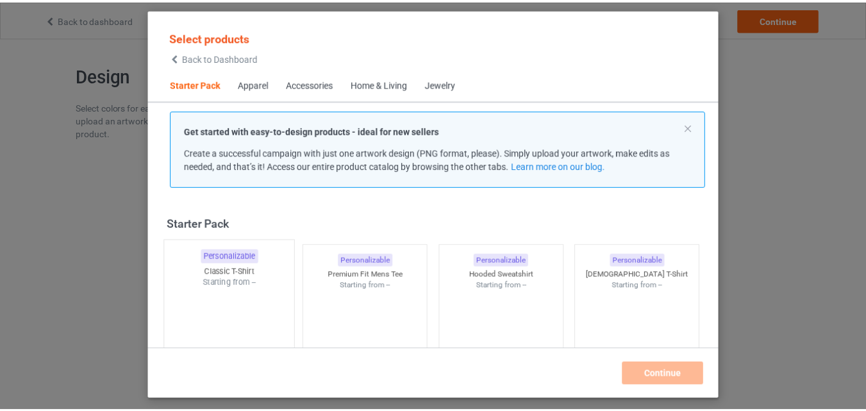
scroll to position [17, 0]
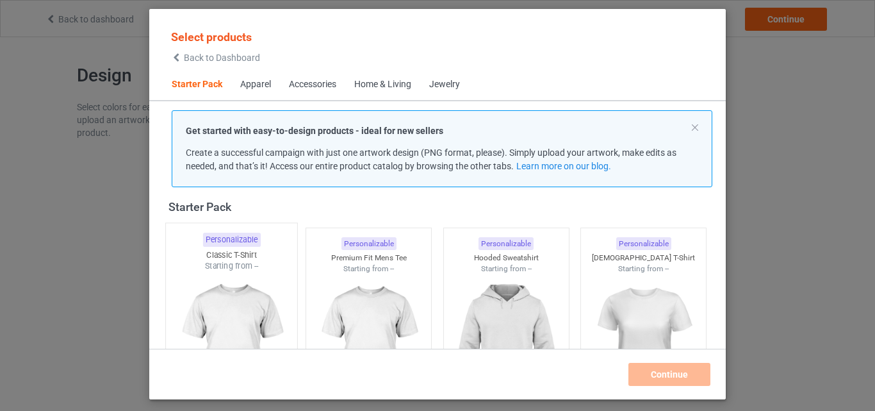
click at [219, 251] on div "Classic T-Shirt" at bounding box center [231, 254] width 131 height 11
click at [315, 284] on div at bounding box center [368, 346] width 125 height 144
click at [460, 279] on div at bounding box center [506, 347] width 131 height 151
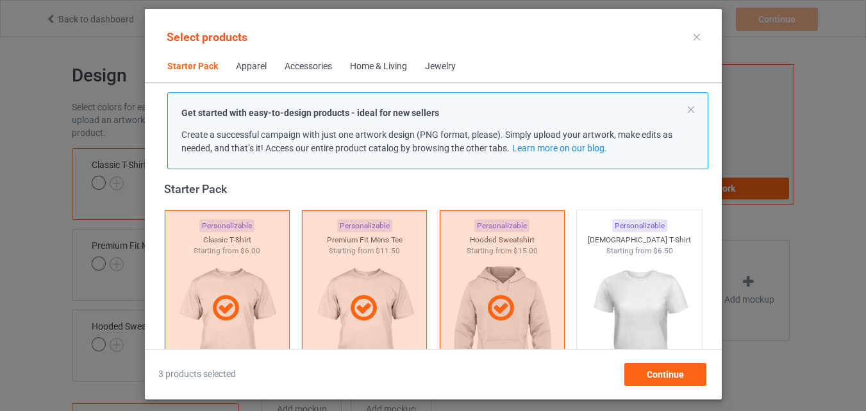
scroll to position [273, 0]
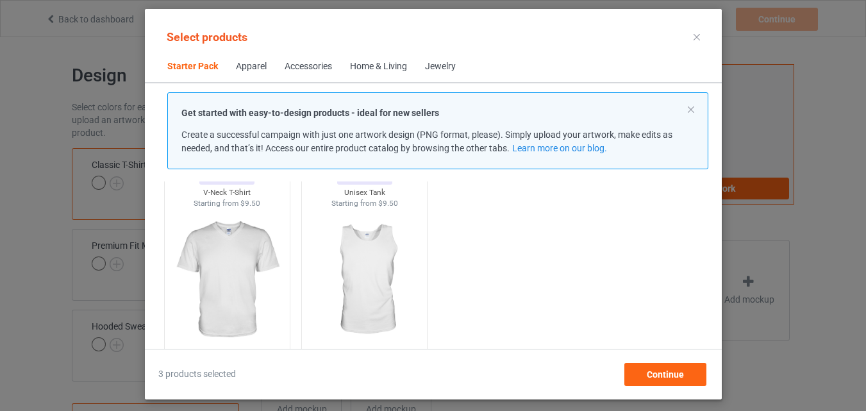
drag, startPoint x: 211, startPoint y: 298, endPoint x: 296, endPoint y: 230, distance: 108.5
click at [211, 299] on img at bounding box center [226, 280] width 115 height 144
click at [349, 298] on img at bounding box center [364, 280] width 115 height 144
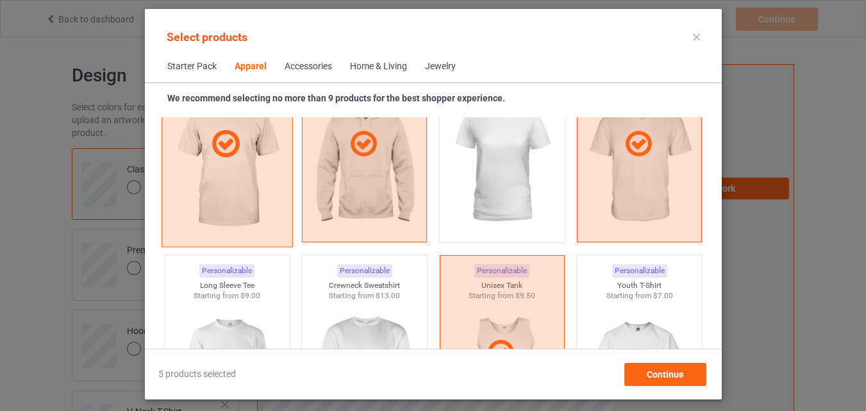
scroll to position [850, 0]
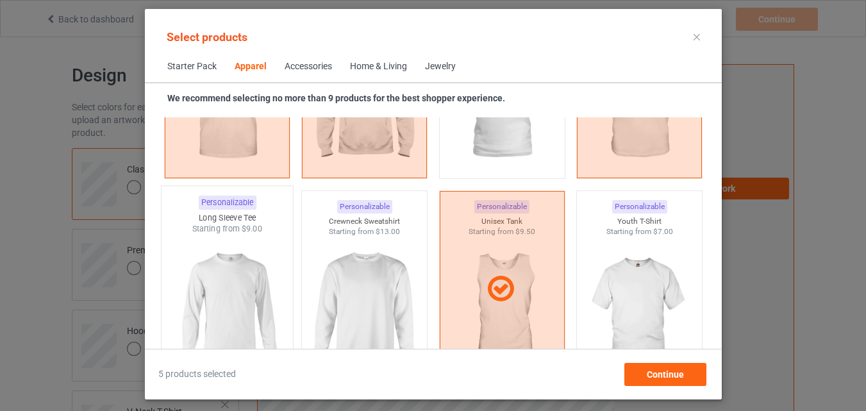
click at [235, 254] on img at bounding box center [227, 310] width 120 height 151
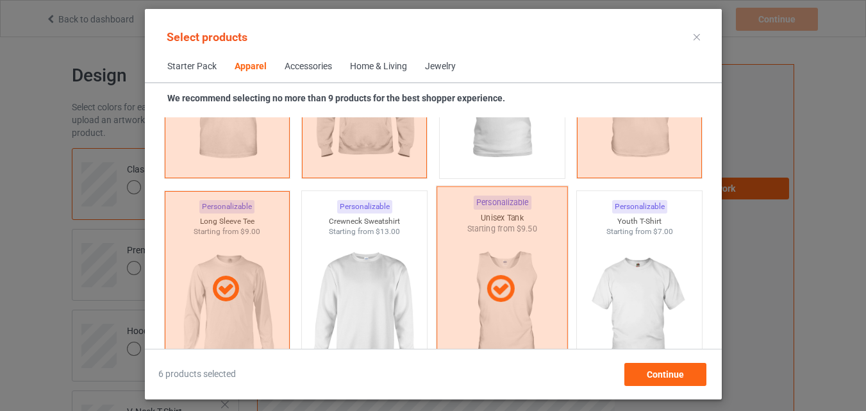
click at [352, 276] on img at bounding box center [364, 309] width 115 height 144
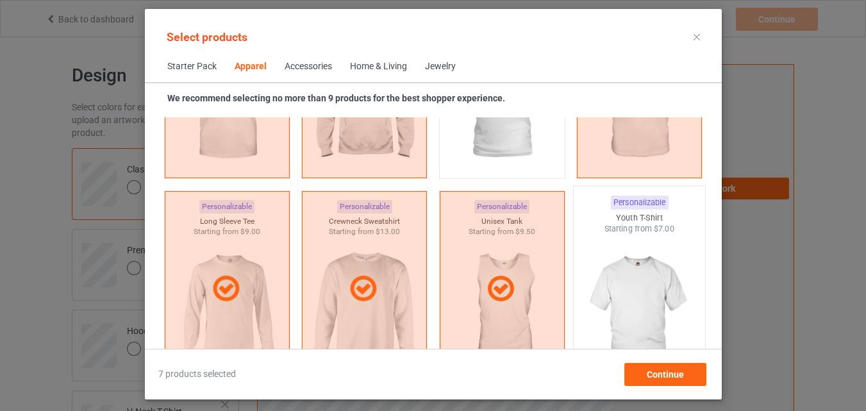
click at [611, 274] on img at bounding box center [639, 310] width 120 height 151
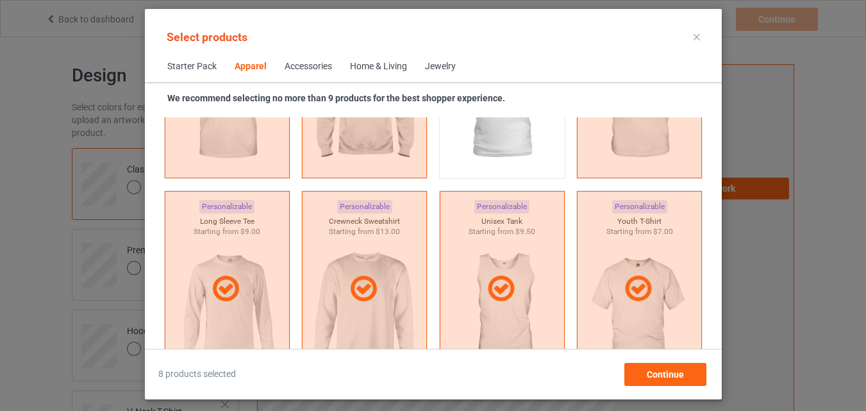
scroll to position [1106, 0]
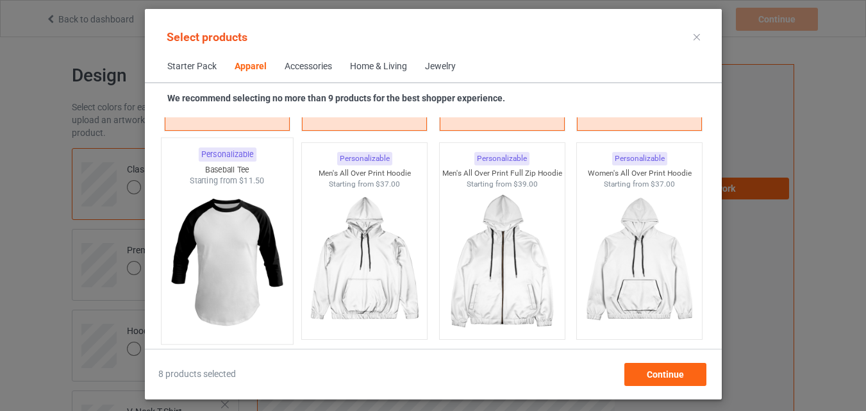
click at [240, 229] on img at bounding box center [227, 261] width 120 height 151
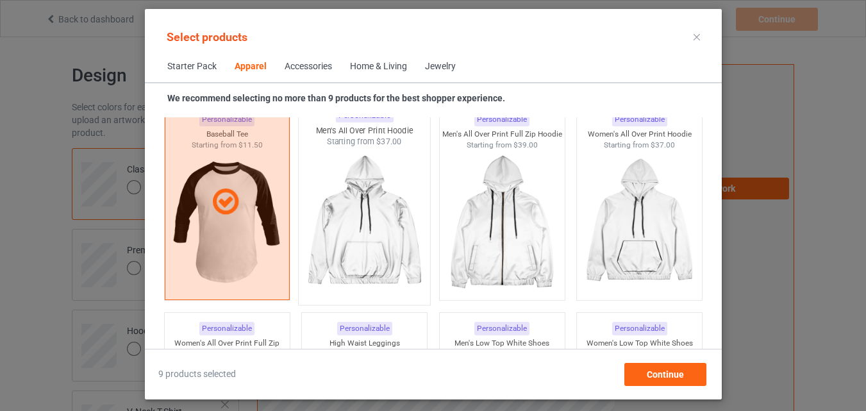
scroll to position [1298, 0]
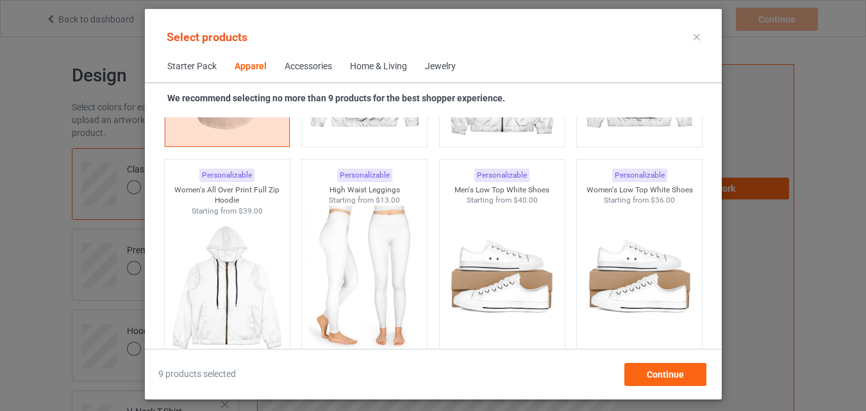
click at [366, 61] on div "Home & Living" at bounding box center [378, 66] width 57 height 13
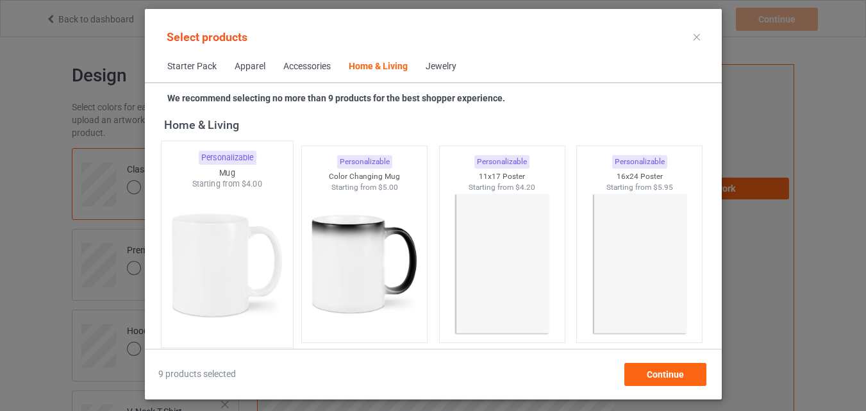
click at [263, 256] on img at bounding box center [227, 265] width 120 height 151
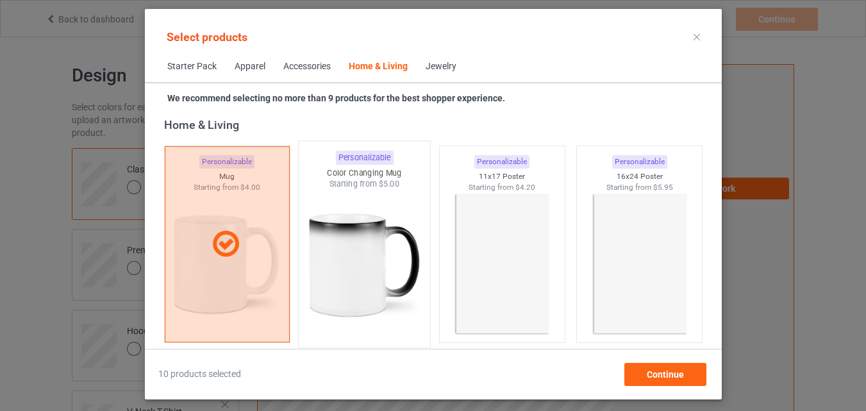
click at [340, 263] on img at bounding box center [364, 265] width 120 height 151
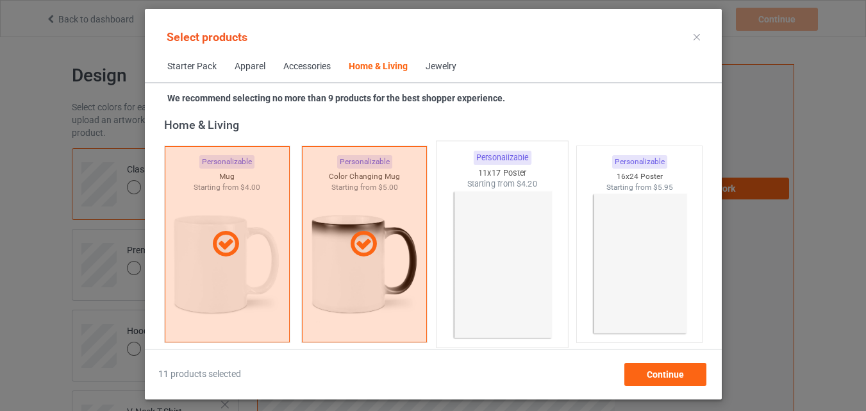
click at [534, 282] on img at bounding box center [501, 265] width 120 height 151
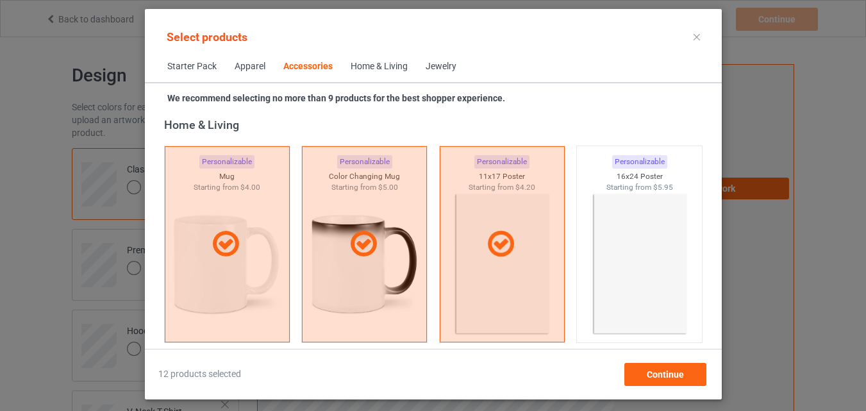
scroll to position [5074, 0]
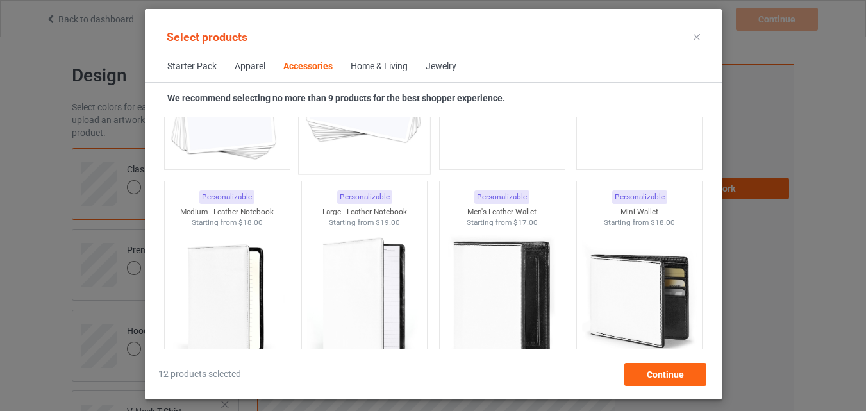
click at [245, 149] on img at bounding box center [226, 91] width 115 height 144
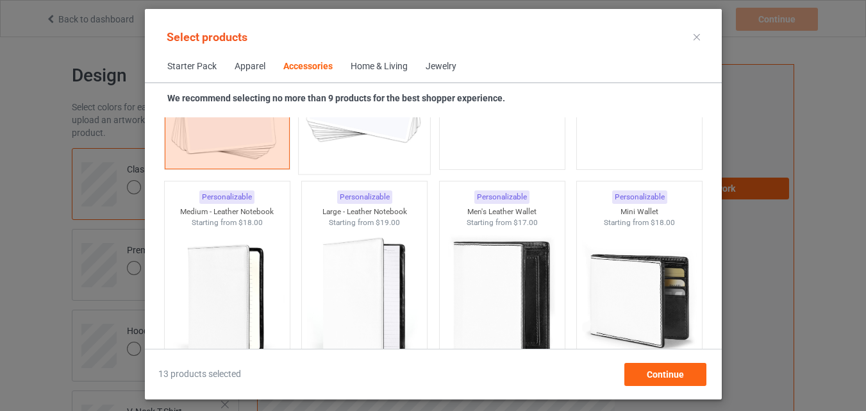
click at [374, 151] on img at bounding box center [364, 92] width 120 height 151
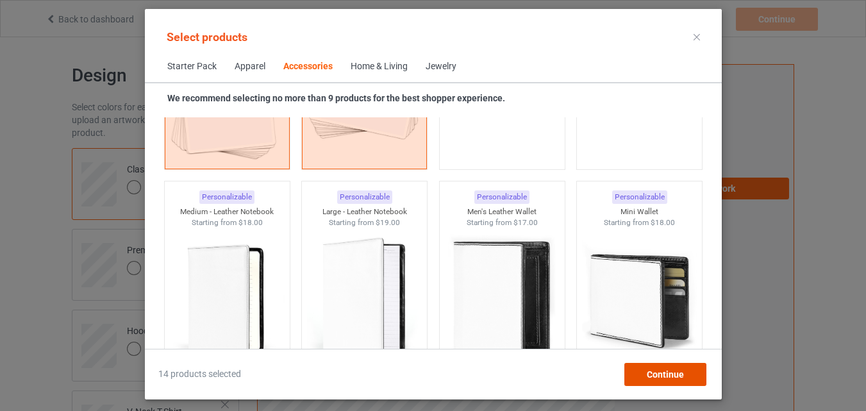
click at [664, 382] on div "Continue" at bounding box center [664, 374] width 82 height 23
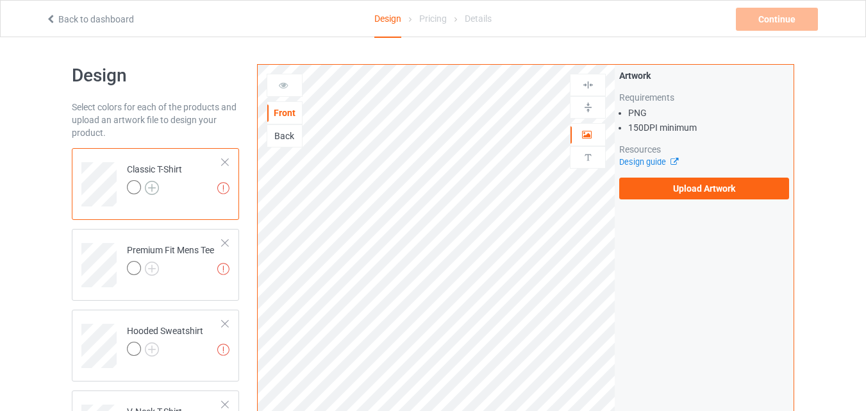
click at [153, 190] on img at bounding box center [152, 188] width 14 height 14
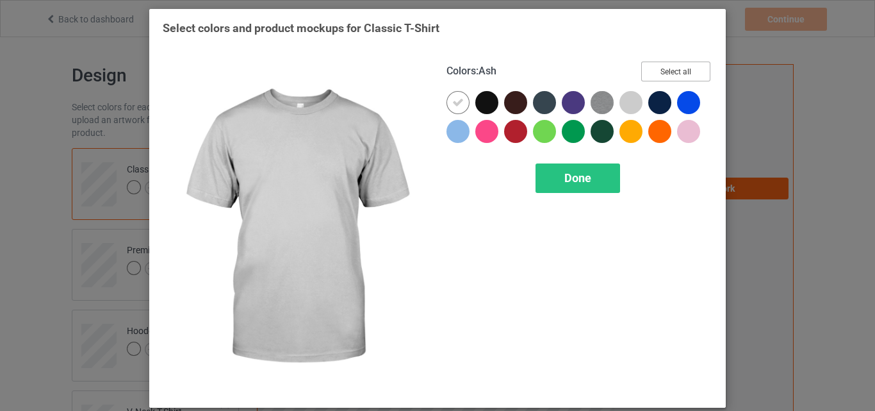
click at [651, 73] on button "Select all" at bounding box center [675, 72] width 69 height 20
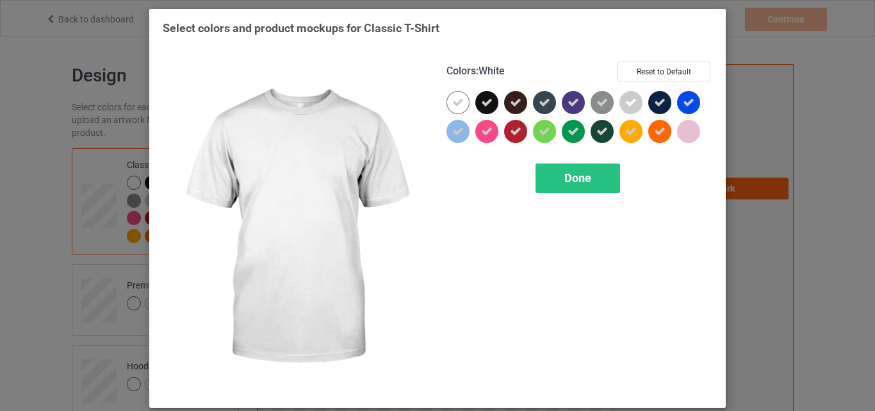
click at [452, 104] on icon at bounding box center [458, 103] width 12 height 12
click at [452, 104] on div at bounding box center [458, 102] width 23 height 23
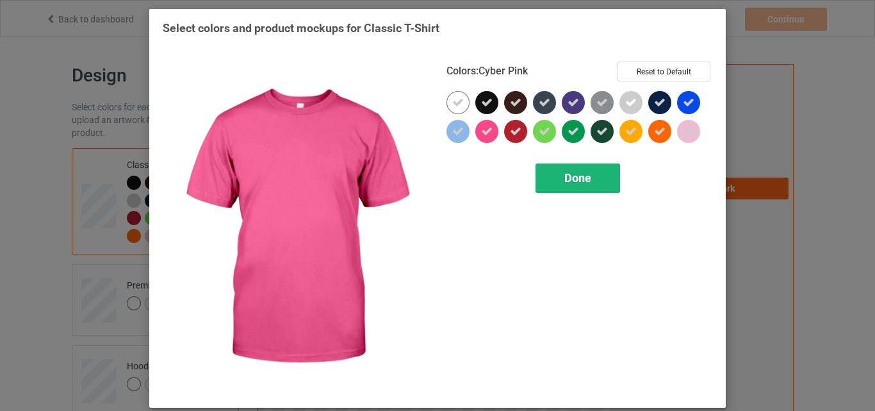
click at [573, 176] on span "Done" at bounding box center [577, 177] width 27 height 13
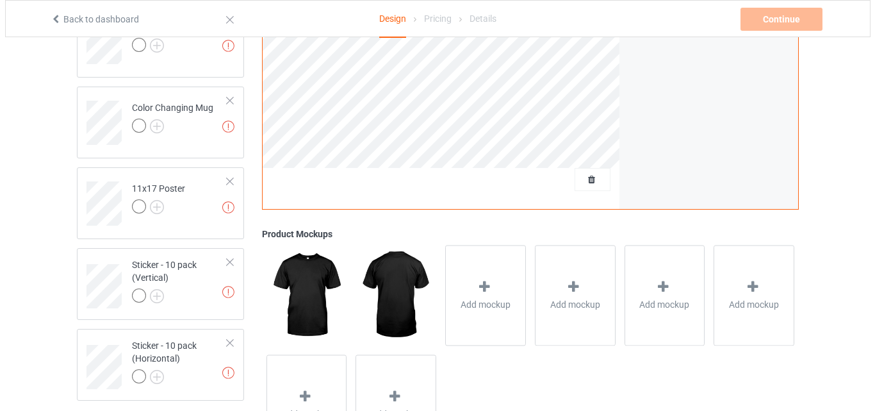
scroll to position [982, 0]
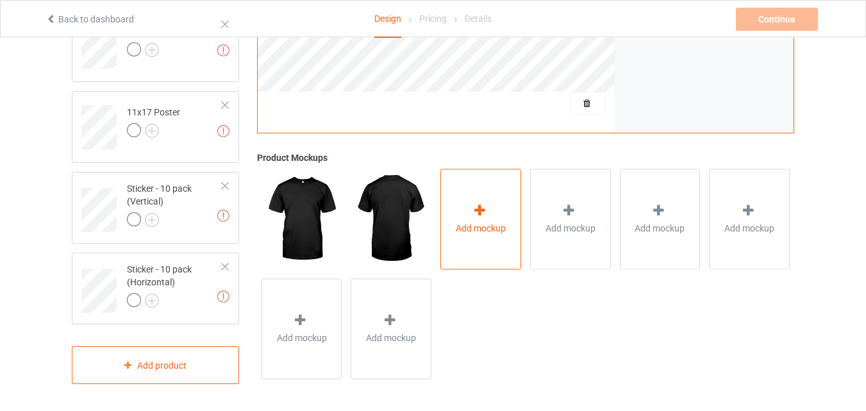
click at [482, 220] on div at bounding box center [481, 213] width 18 height 19
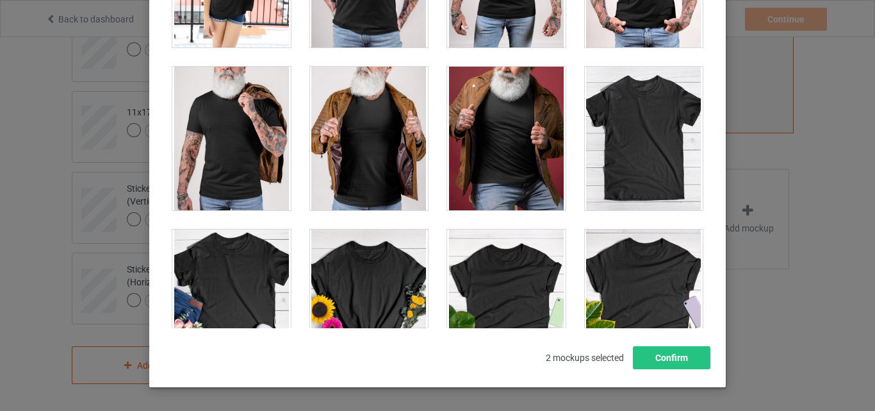
scroll to position [17874, 0]
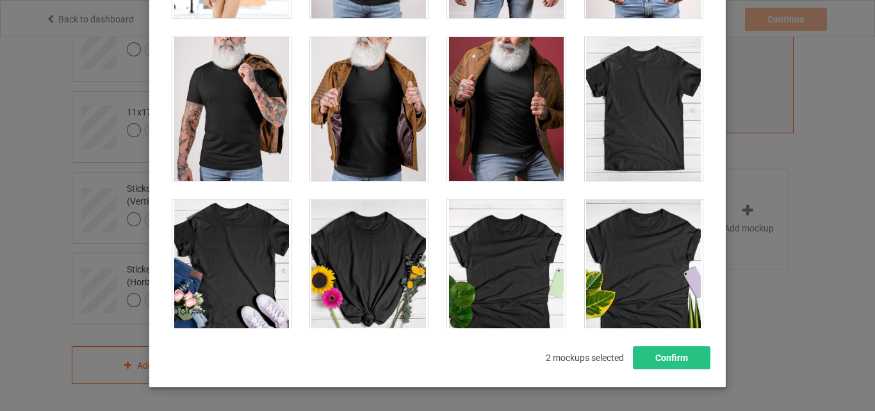
click at [649, 147] on div at bounding box center [644, 109] width 119 height 144
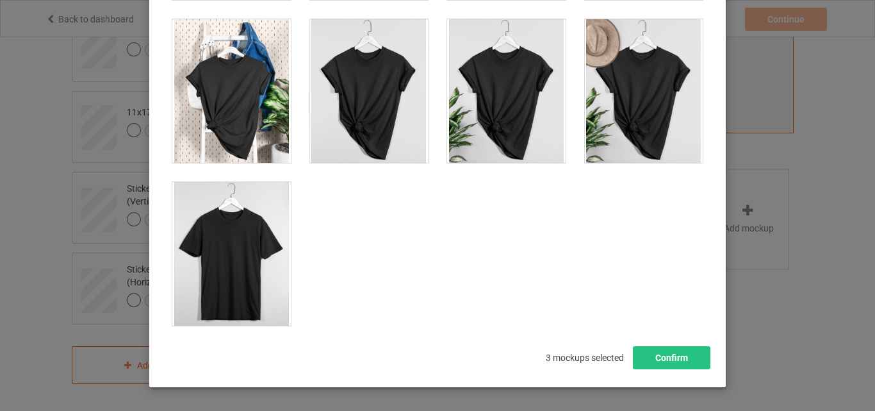
scroll to position [18387, 0]
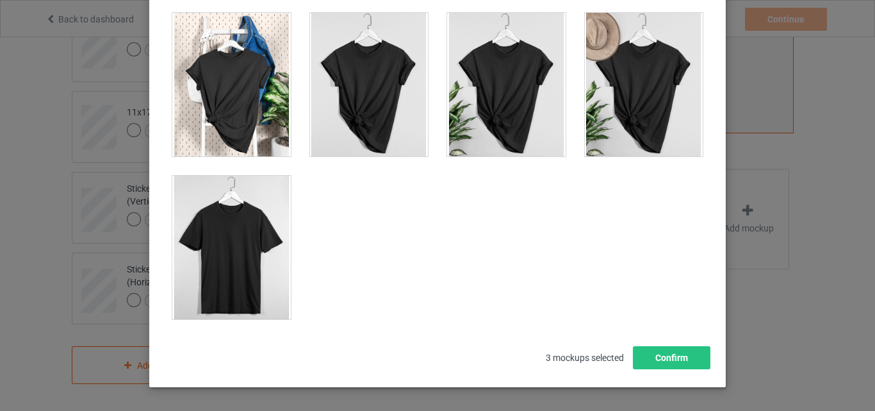
click at [198, 304] on div at bounding box center [231, 248] width 119 height 144
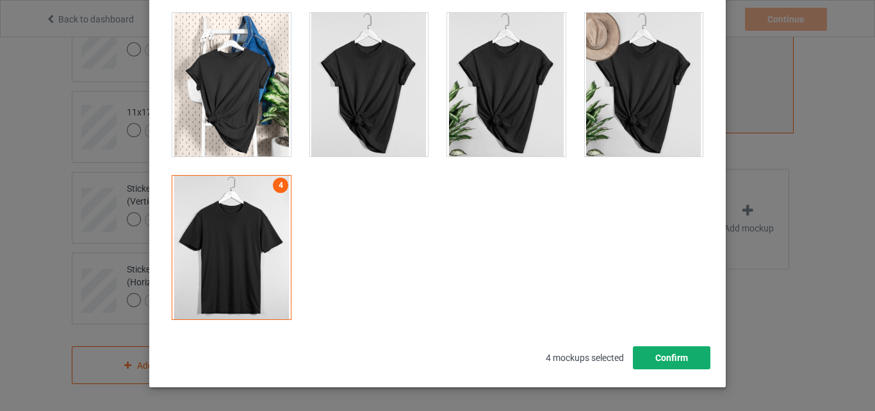
click at [679, 354] on button "Confirm" at bounding box center [672, 357] width 78 height 23
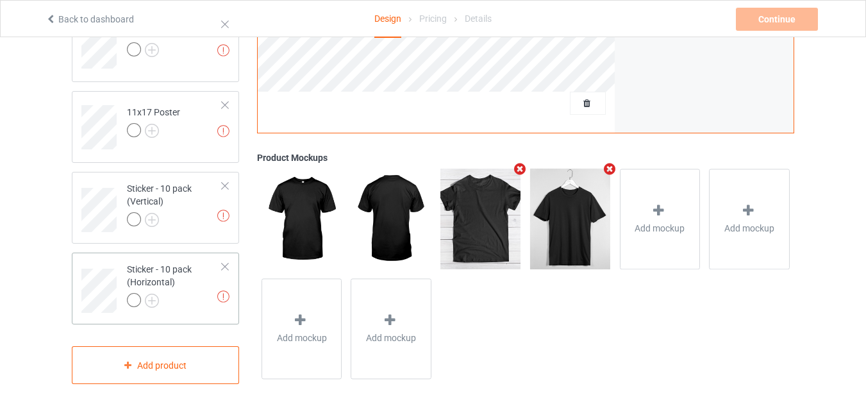
click at [192, 277] on div "Sticker - 10 pack (Horizontal)" at bounding box center [174, 285] width 95 height 44
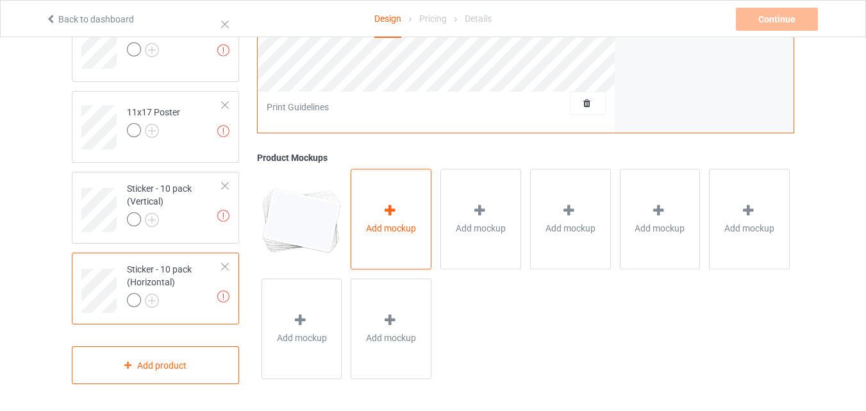
click at [400, 228] on span "Add mockup" at bounding box center [391, 228] width 50 height 13
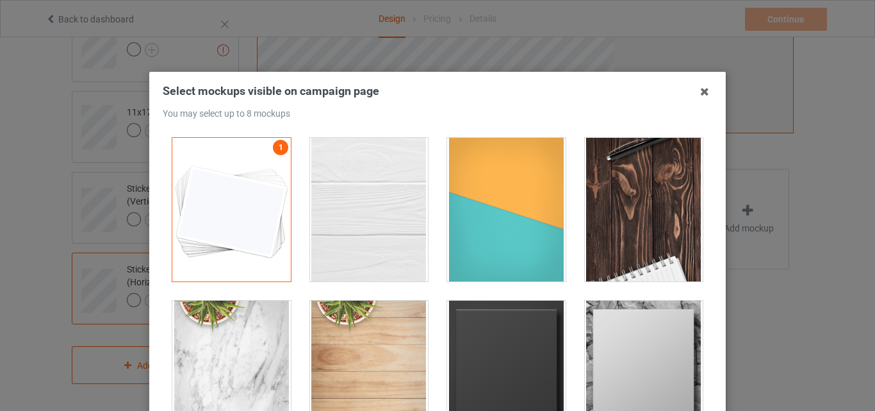
click at [369, 243] on div at bounding box center [369, 210] width 119 height 144
click at [509, 243] on div at bounding box center [506, 210] width 119 height 144
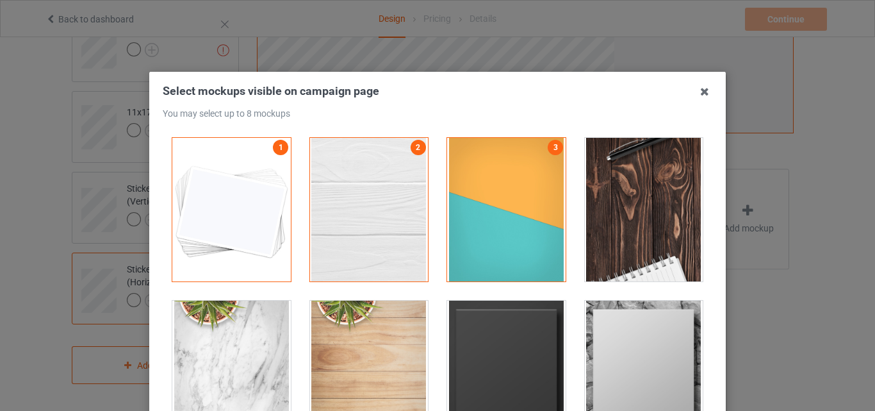
click at [652, 218] on div at bounding box center [644, 210] width 119 height 144
click at [529, 332] on div at bounding box center [506, 373] width 119 height 144
click at [654, 340] on div at bounding box center [644, 373] width 119 height 144
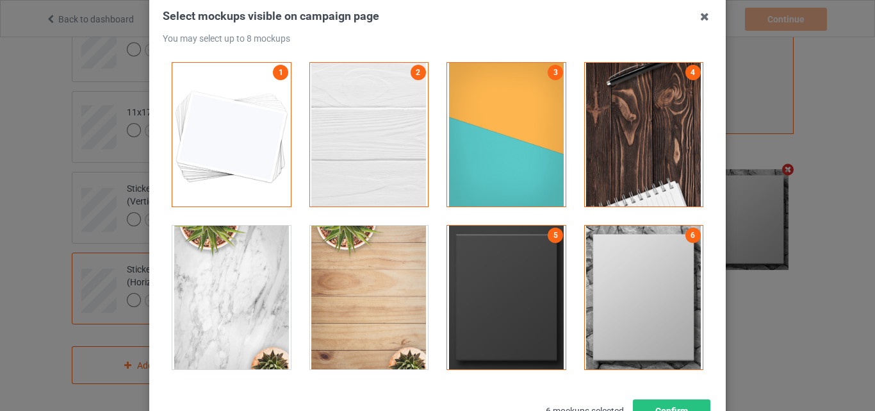
scroll to position [176, 0]
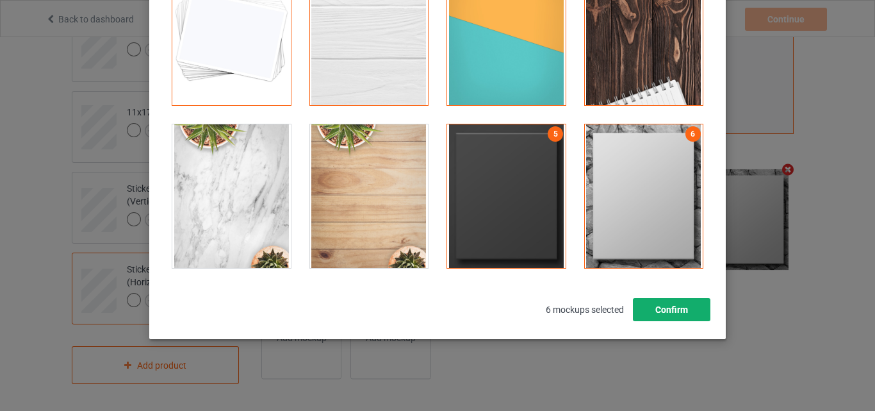
click at [663, 315] on button "Confirm" at bounding box center [672, 309] width 78 height 23
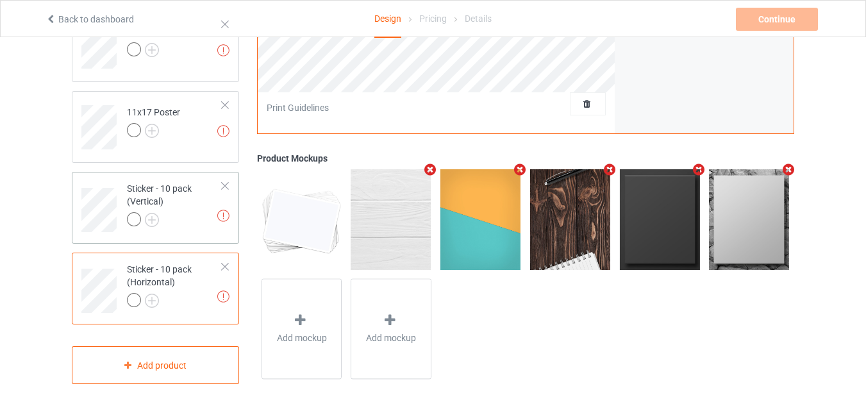
click at [185, 202] on div "Sticker - 10 pack (Vertical)" at bounding box center [174, 204] width 95 height 44
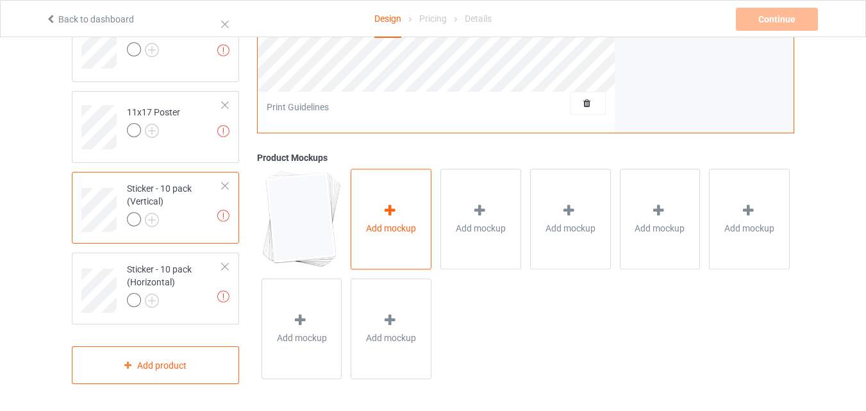
click at [392, 216] on icon at bounding box center [390, 210] width 16 height 13
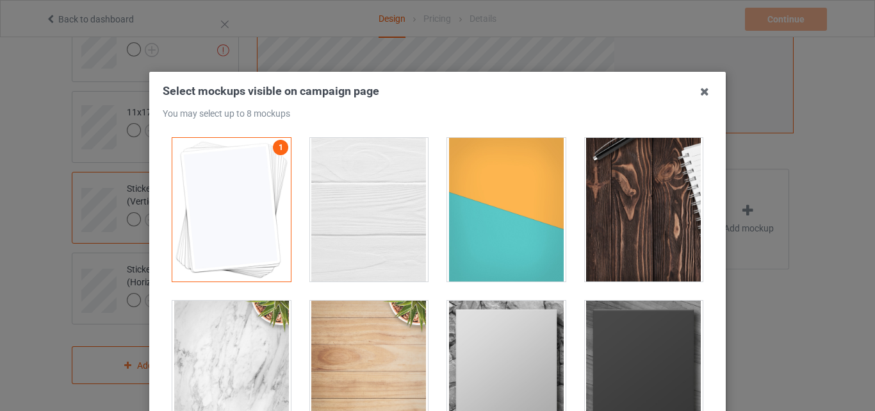
click at [360, 220] on div at bounding box center [369, 210] width 119 height 144
click at [472, 215] on div at bounding box center [506, 210] width 119 height 144
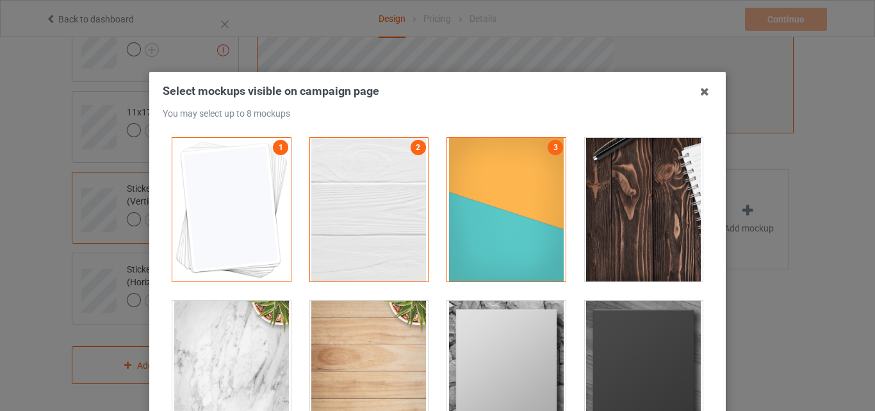
click at [681, 221] on div at bounding box center [644, 210] width 119 height 144
click at [495, 352] on div at bounding box center [506, 373] width 119 height 144
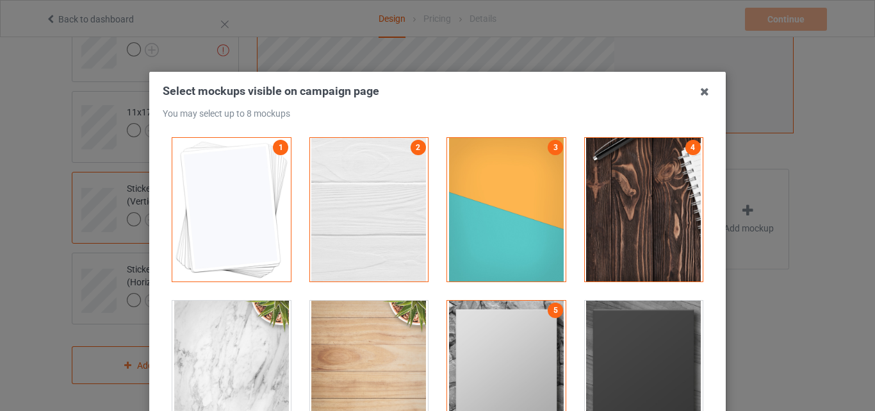
click at [606, 374] on div at bounding box center [644, 373] width 119 height 144
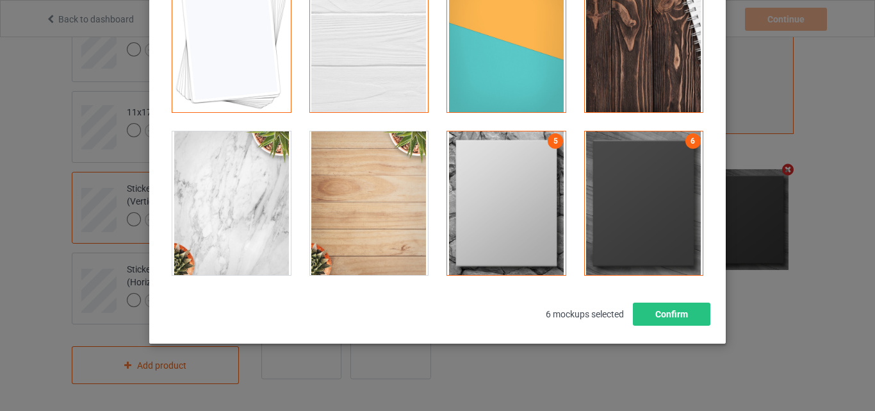
scroll to position [174, 0]
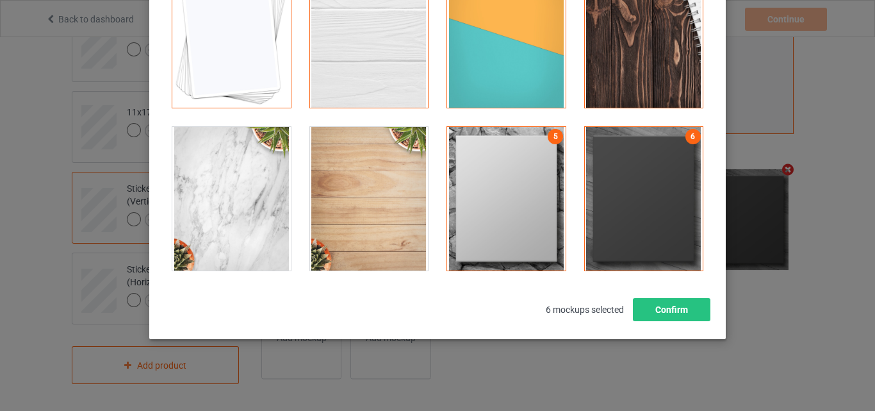
click at [654, 324] on div "Select mockups visible on campaign page You may select up to 8 mockups 1 2 3 4 …" at bounding box center [437, 118] width 577 height 441
click at [654, 320] on button "Confirm" at bounding box center [672, 309] width 78 height 23
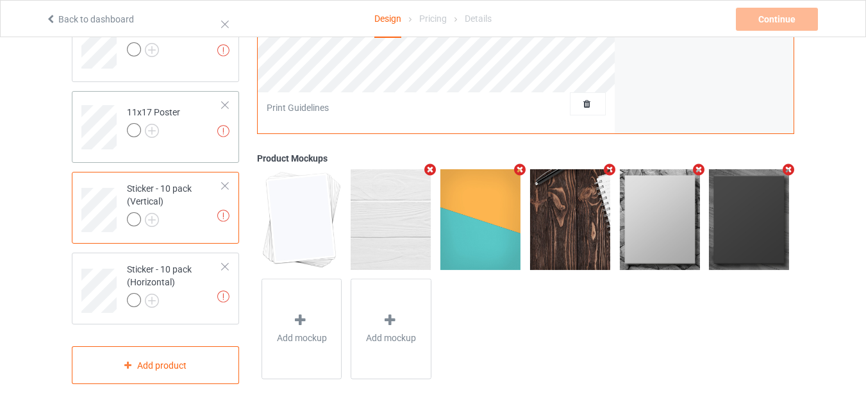
click at [172, 133] on div at bounding box center [153, 132] width 53 height 18
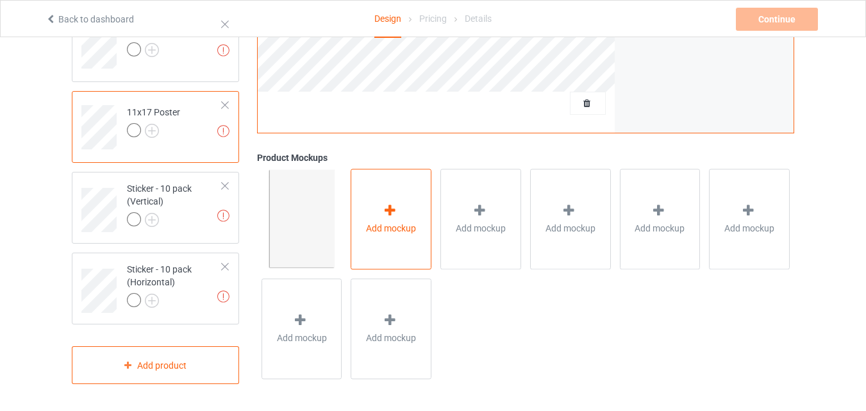
click at [368, 194] on div "Add mockup" at bounding box center [390, 219] width 81 height 101
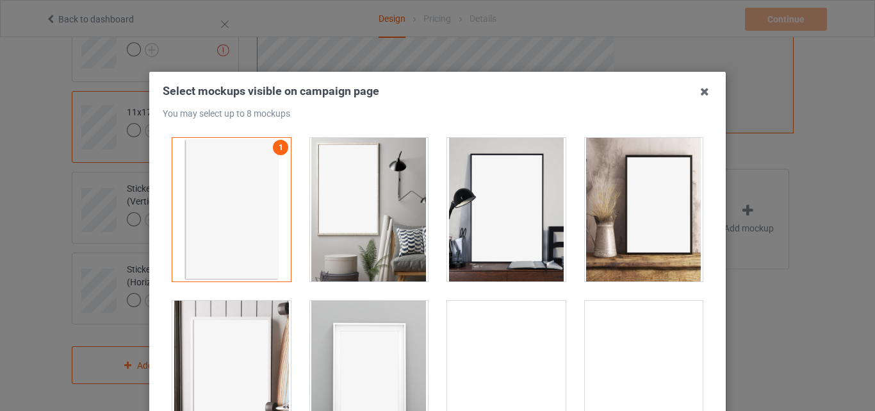
click at [359, 221] on div at bounding box center [369, 210] width 119 height 144
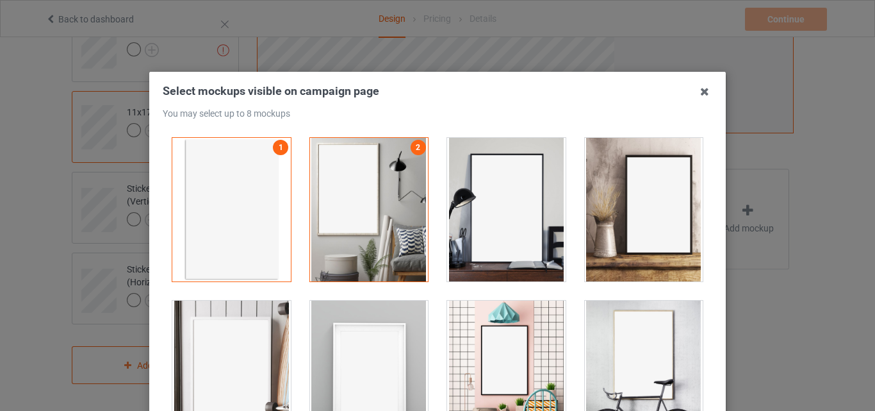
click at [375, 325] on div at bounding box center [369, 373] width 119 height 144
click at [548, 349] on div at bounding box center [506, 373] width 119 height 144
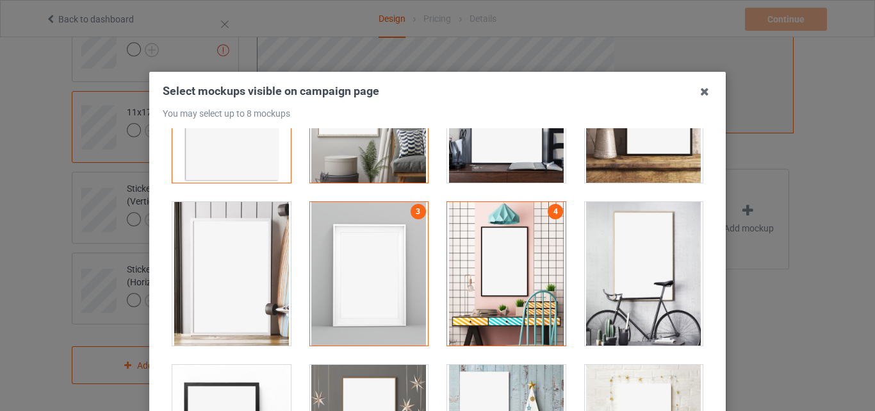
scroll to position [320, 0]
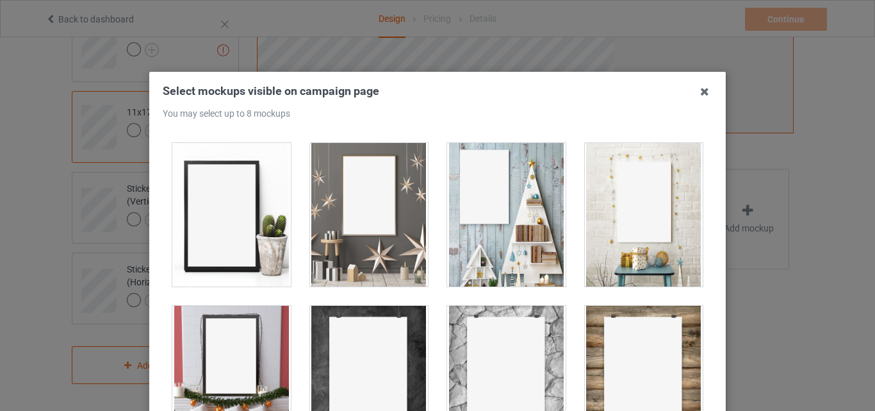
click at [377, 211] on div at bounding box center [369, 215] width 119 height 144
click at [438, 215] on div at bounding box center [507, 214] width 138 height 163
click at [447, 219] on div at bounding box center [506, 215] width 119 height 144
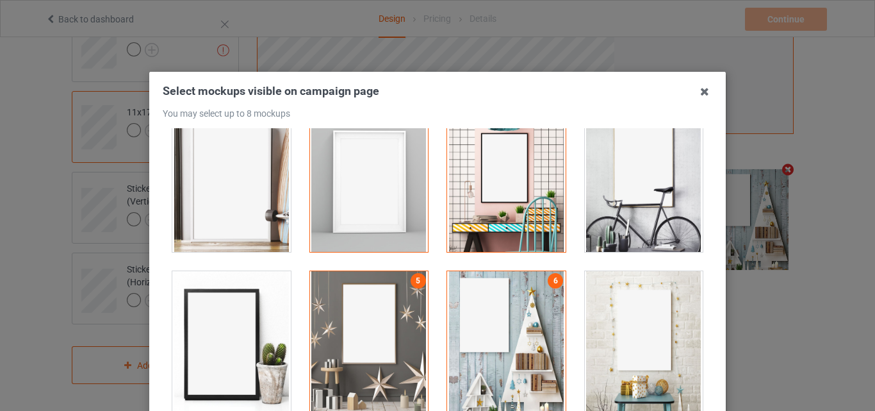
scroll to position [64, 0]
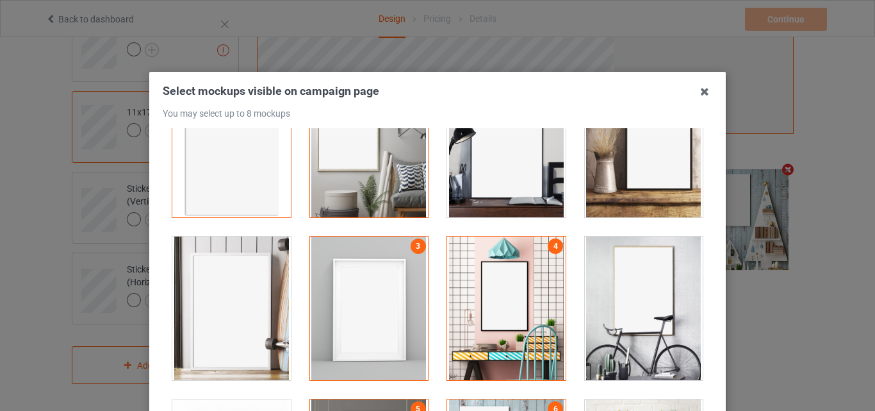
click at [447, 252] on div at bounding box center [506, 308] width 119 height 144
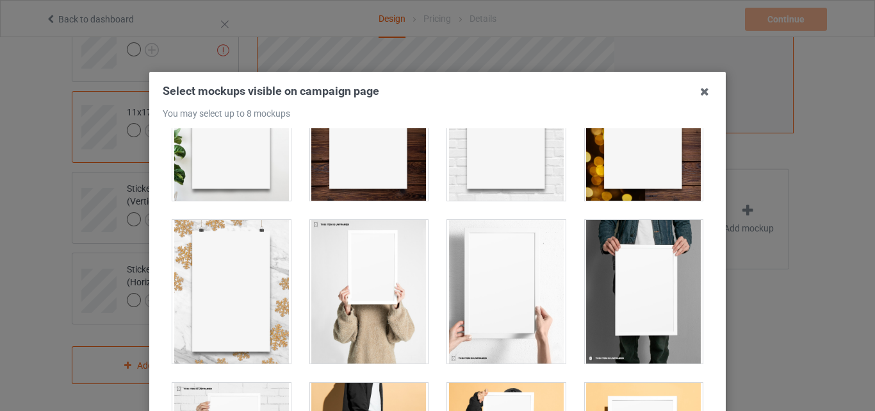
scroll to position [1217, 0]
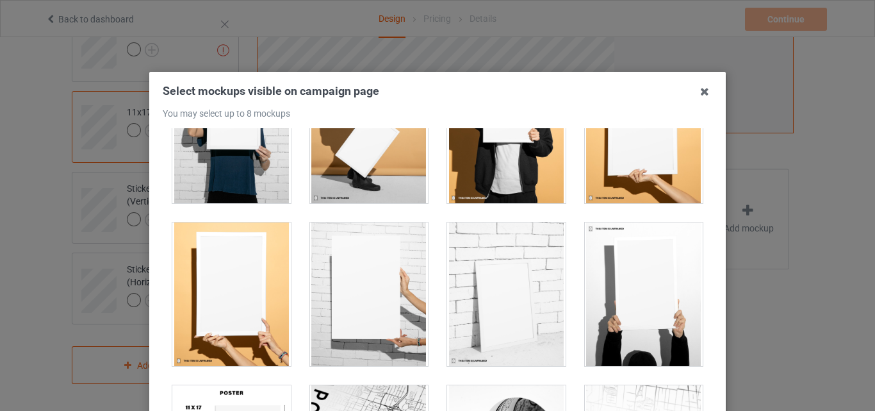
click at [380, 270] on div at bounding box center [369, 294] width 119 height 144
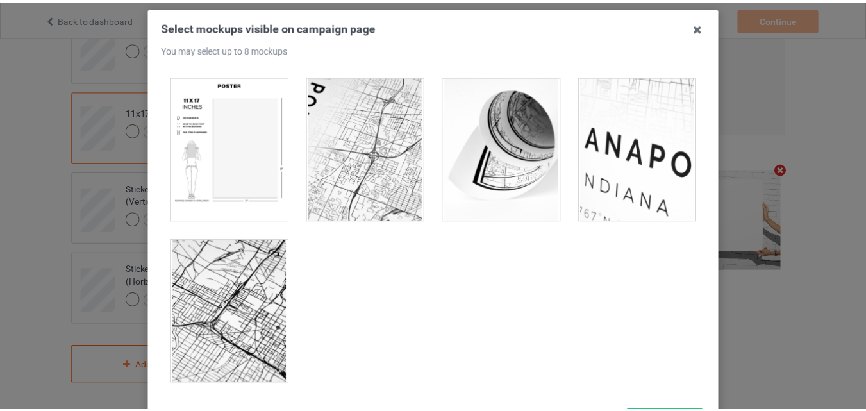
scroll to position [176, 0]
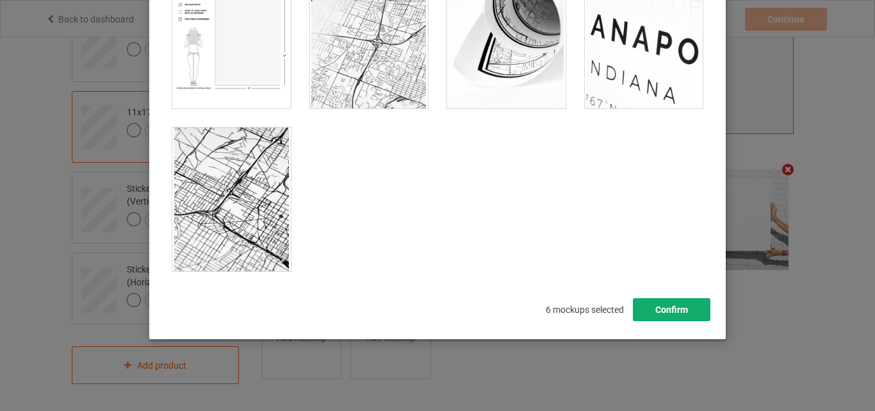
click at [665, 298] on button "Confirm" at bounding box center [672, 309] width 78 height 23
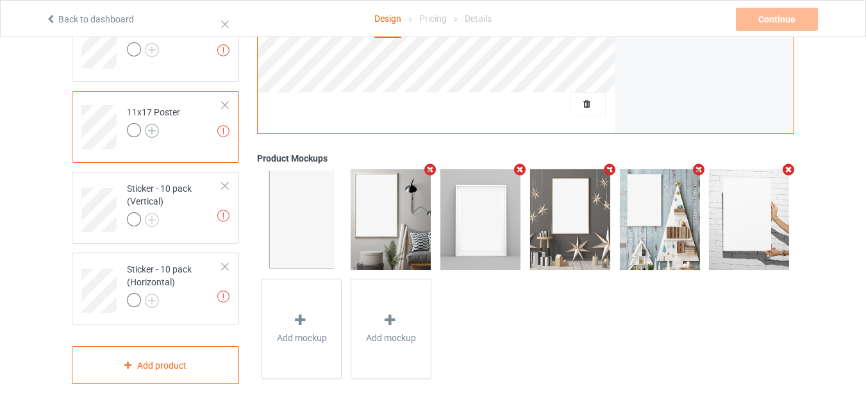
click at [155, 133] on img at bounding box center [152, 131] width 14 height 14
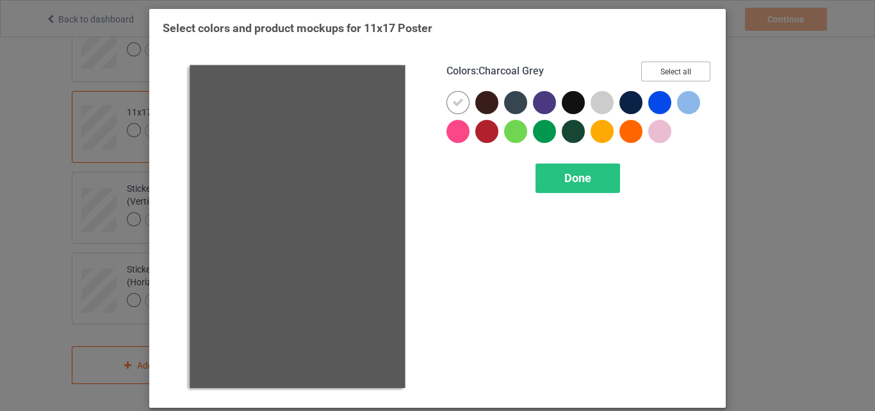
click at [689, 76] on button "Select all" at bounding box center [675, 72] width 69 height 20
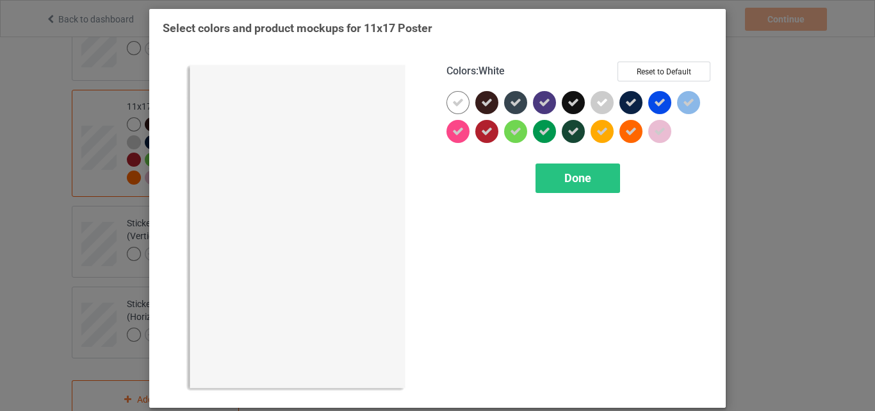
click at [456, 101] on icon at bounding box center [458, 103] width 12 height 12
click at [456, 101] on div at bounding box center [458, 102] width 23 height 23
click at [554, 175] on div "Done" at bounding box center [578, 177] width 85 height 29
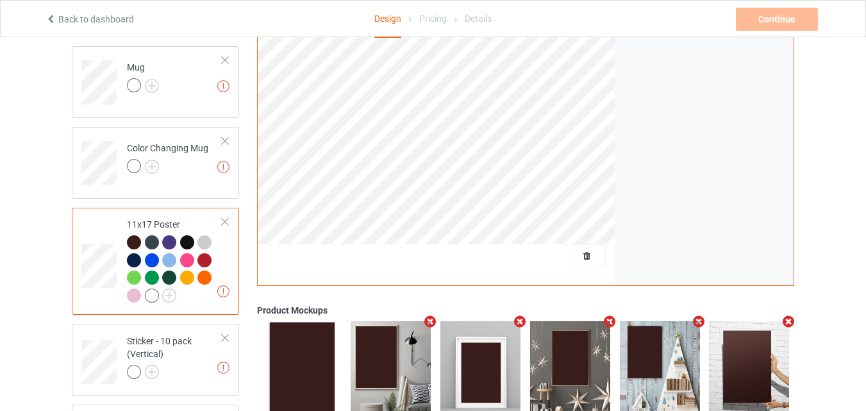
scroll to position [853, 0]
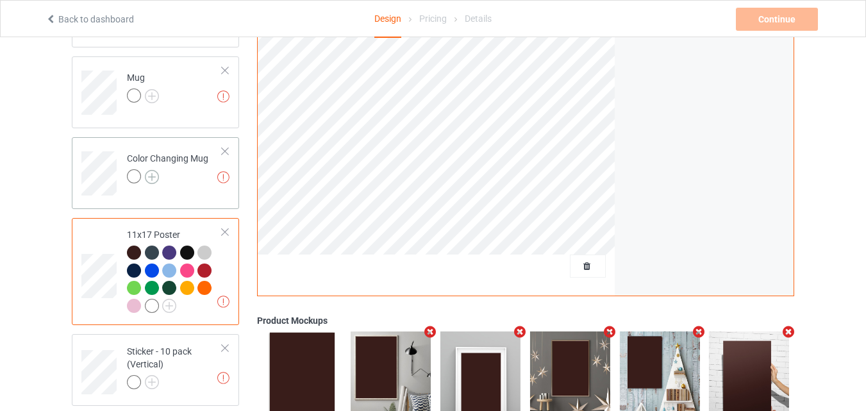
click at [155, 177] on img at bounding box center [152, 177] width 14 height 14
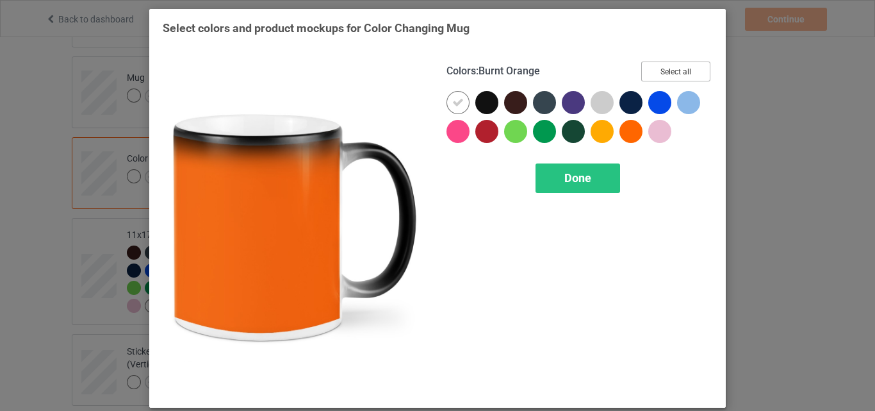
click at [663, 66] on button "Select all" at bounding box center [675, 72] width 69 height 20
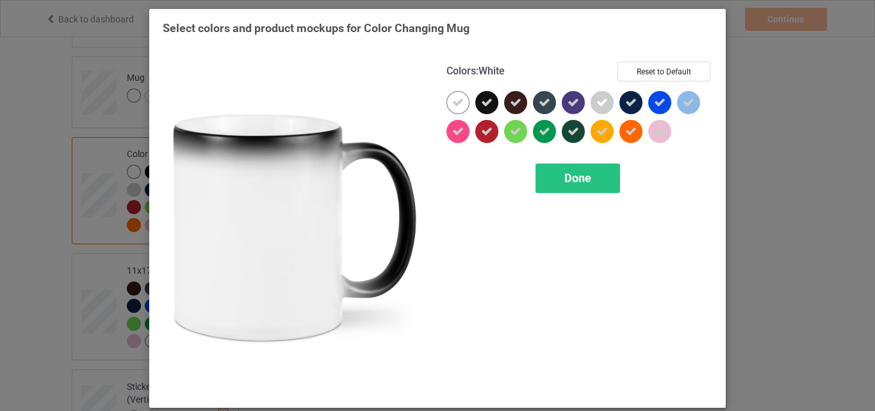
click at [452, 105] on icon at bounding box center [458, 103] width 12 height 12
click at [451, 105] on div at bounding box center [458, 102] width 23 height 23
click at [548, 169] on div "Done" at bounding box center [578, 177] width 85 height 29
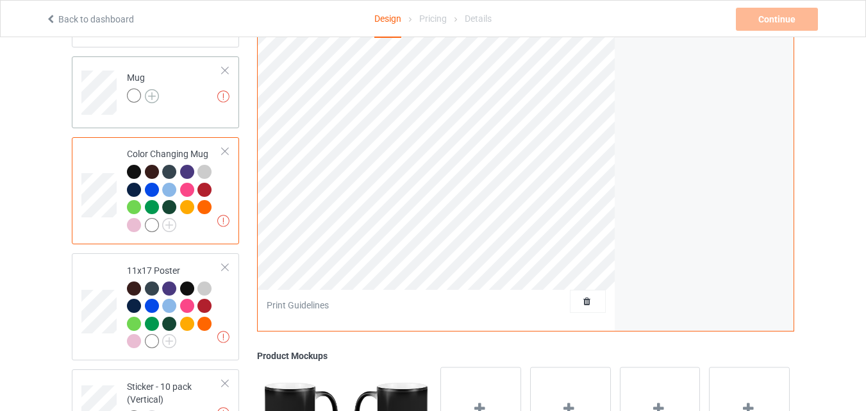
click at [156, 97] on img at bounding box center [152, 96] width 14 height 14
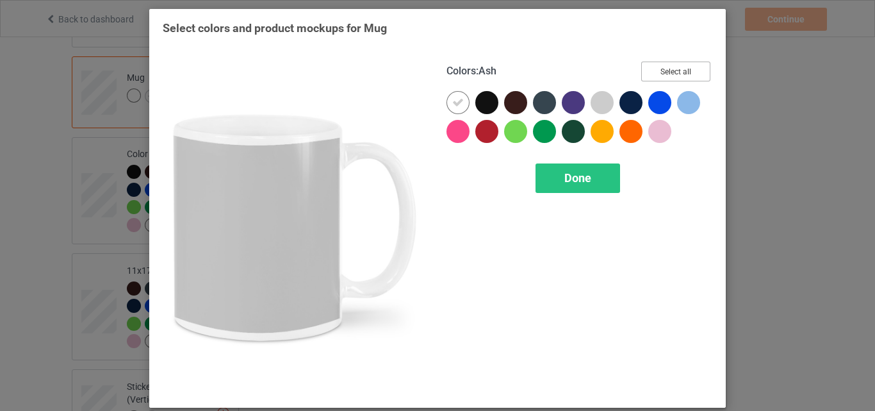
click at [656, 71] on button "Select all" at bounding box center [675, 72] width 69 height 20
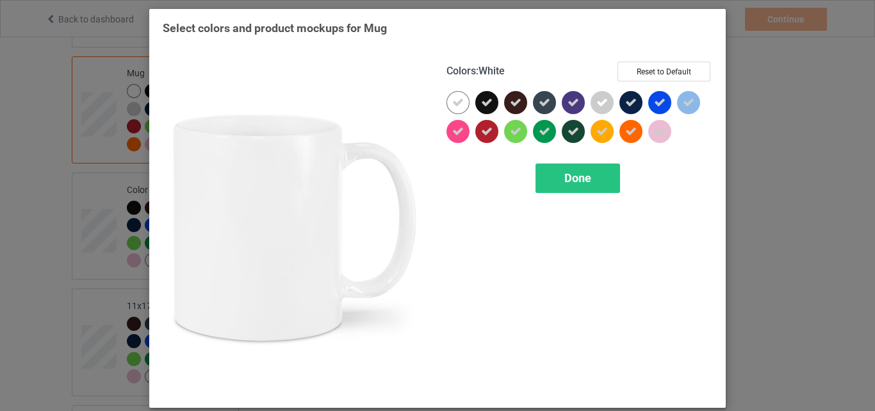
click at [457, 101] on icon at bounding box center [458, 103] width 12 height 12
click at [457, 101] on div at bounding box center [458, 102] width 23 height 23
click at [548, 169] on div "Done" at bounding box center [578, 177] width 85 height 29
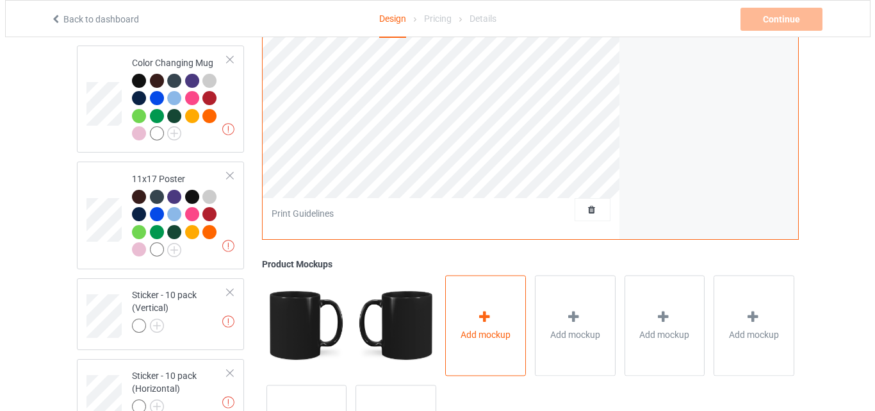
scroll to position [982, 0]
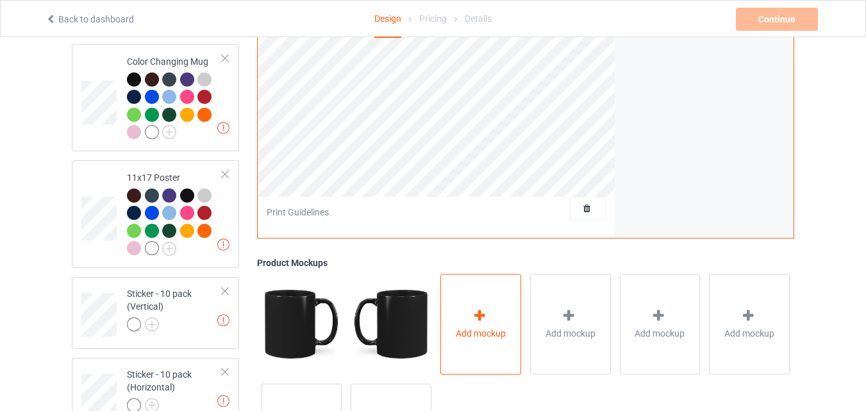
click at [463, 340] on span "Add mockup" at bounding box center [481, 333] width 50 height 13
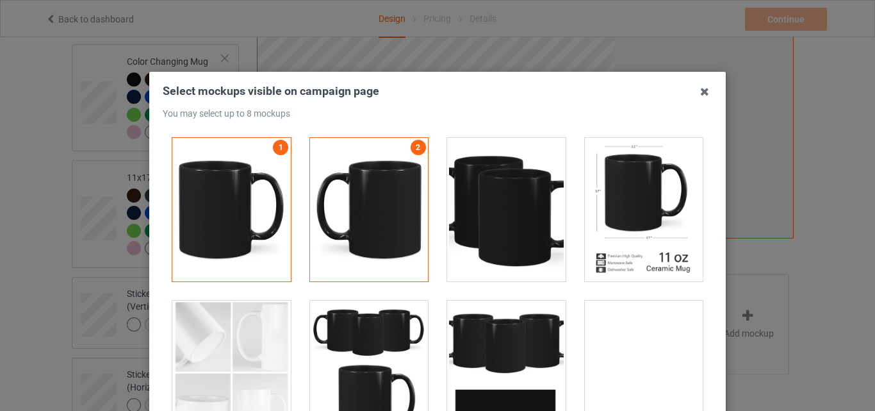
scroll to position [1986, 0]
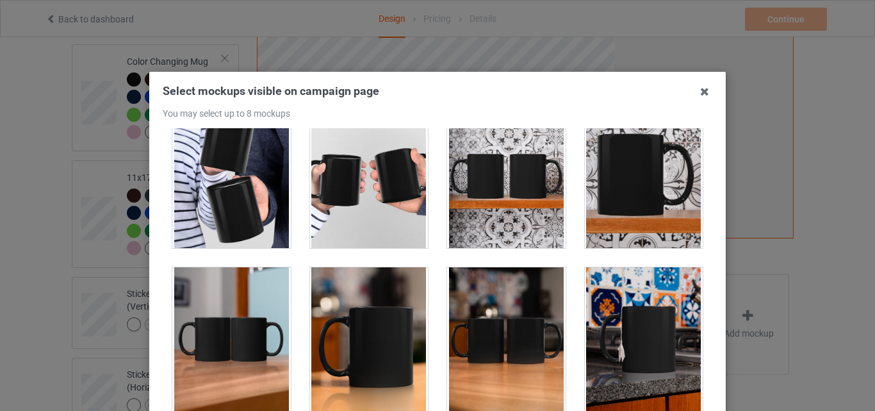
click at [235, 326] on div at bounding box center [231, 339] width 119 height 144
drag, startPoint x: 361, startPoint y: 328, endPoint x: 443, endPoint y: 336, distance: 83.0
click at [361, 328] on div at bounding box center [369, 339] width 119 height 144
click at [485, 333] on div at bounding box center [506, 339] width 119 height 144
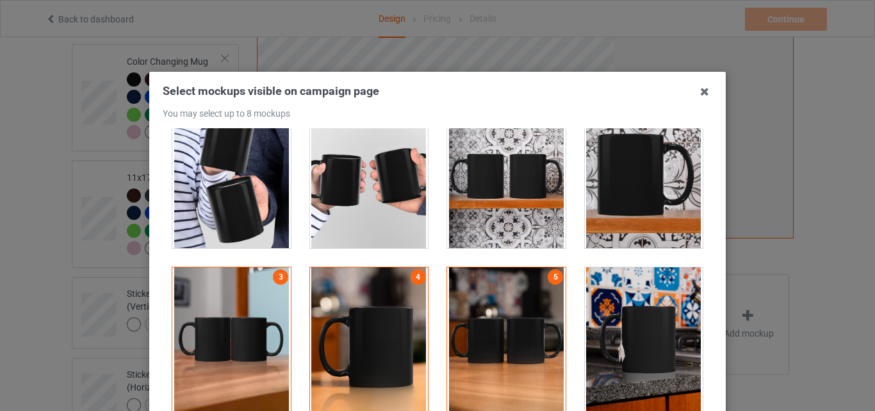
click at [609, 342] on div at bounding box center [644, 339] width 119 height 144
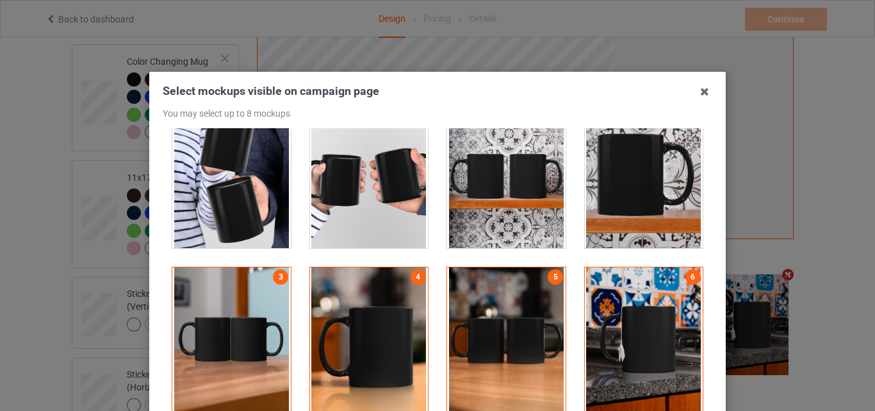
click at [530, 199] on div at bounding box center [506, 176] width 119 height 144
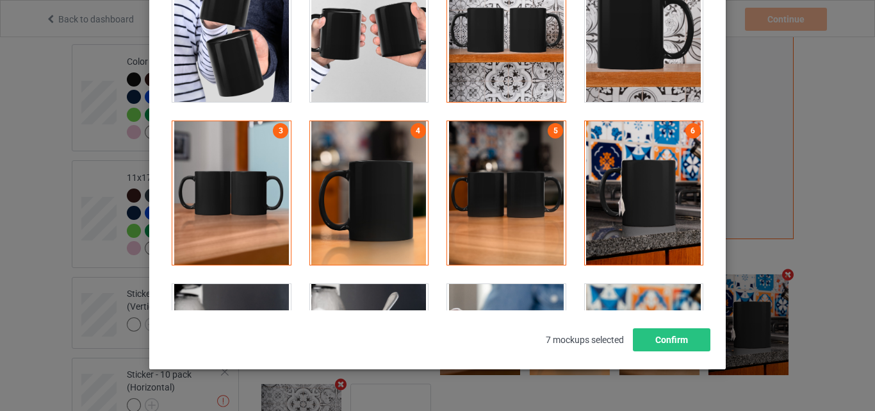
scroll to position [176, 0]
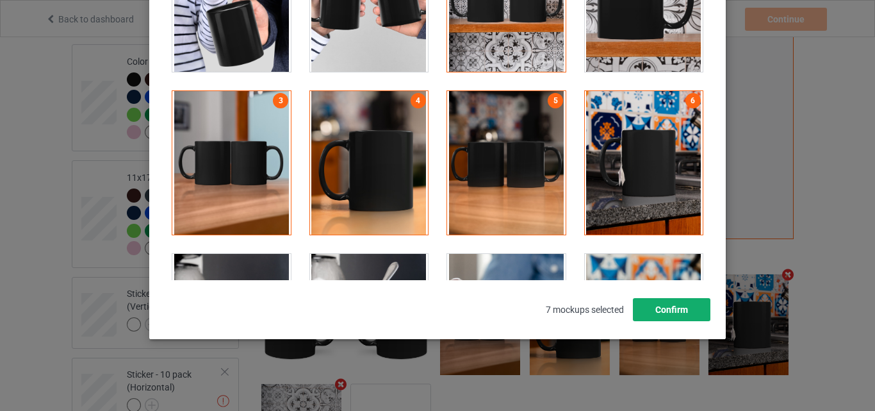
click at [670, 310] on button "Confirm" at bounding box center [672, 309] width 78 height 23
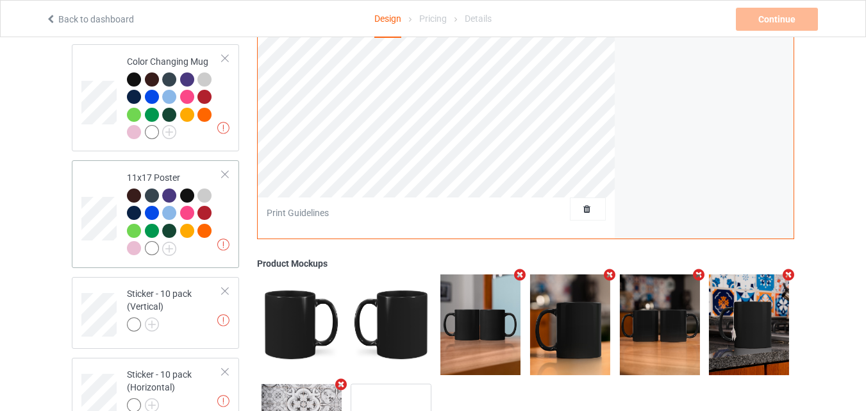
click at [225, 222] on td "Missing artworks 11x17 Poster" at bounding box center [175, 213] width 110 height 97
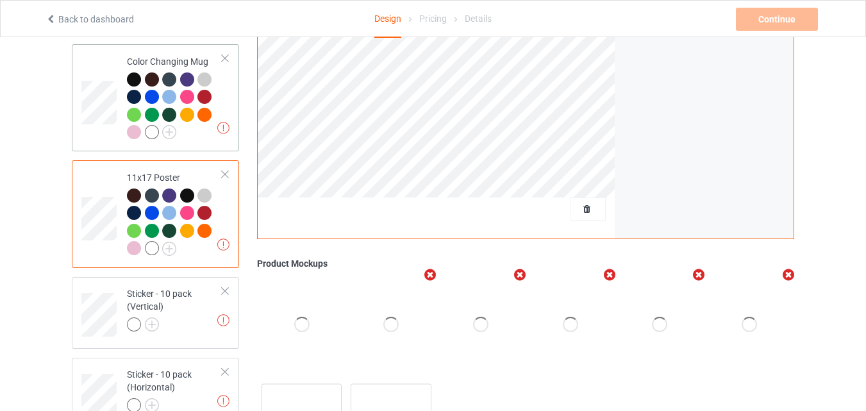
click at [211, 137] on div at bounding box center [174, 107] width 95 height 70
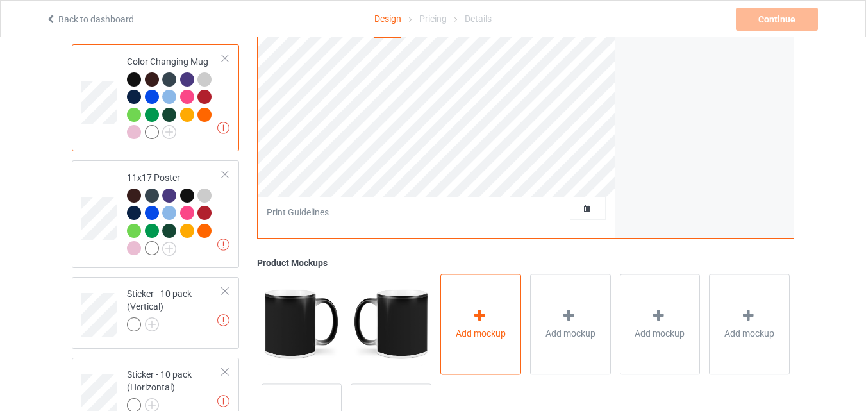
click at [463, 299] on div "Add mockup" at bounding box center [480, 324] width 81 height 101
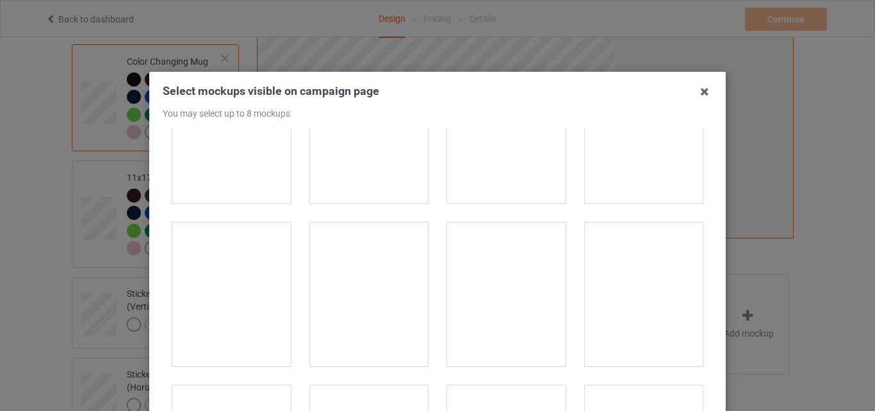
scroll to position [2371, 0]
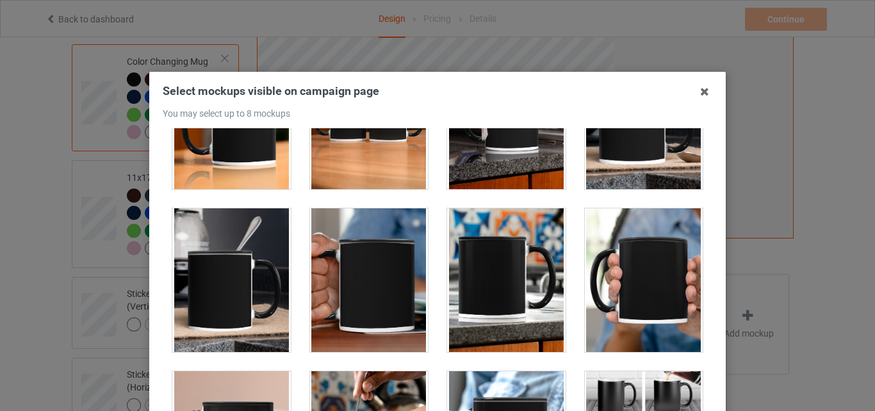
click at [252, 279] on div at bounding box center [231, 280] width 119 height 144
click at [471, 165] on div at bounding box center [506, 117] width 119 height 144
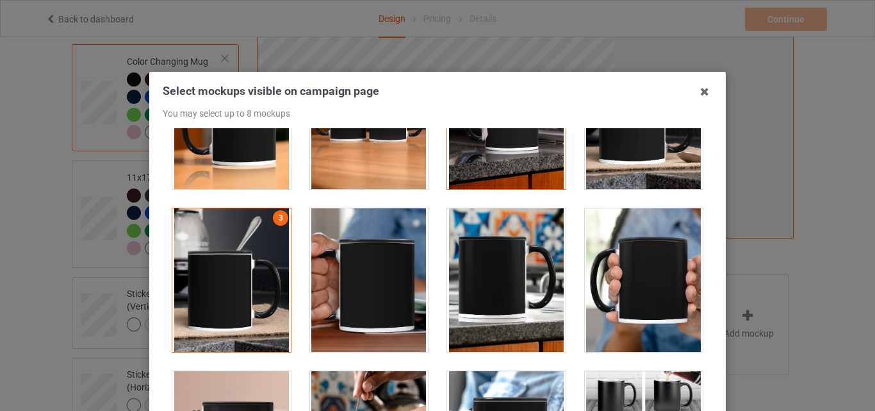
click at [612, 167] on div at bounding box center [644, 117] width 119 height 144
click at [513, 256] on div at bounding box center [506, 280] width 119 height 144
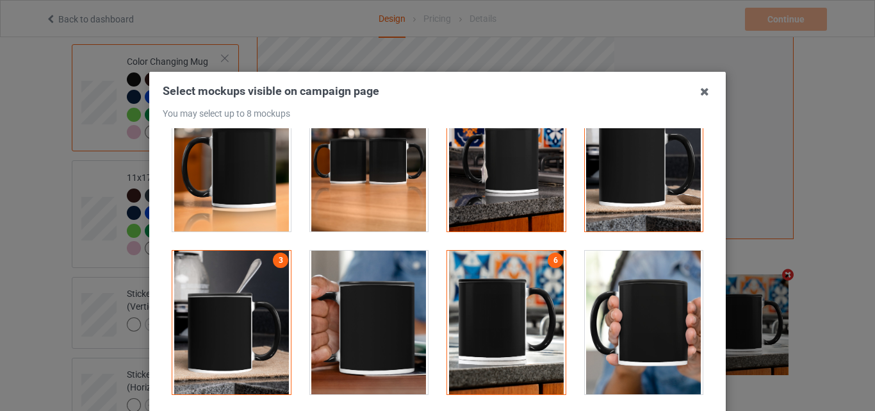
scroll to position [2307, 0]
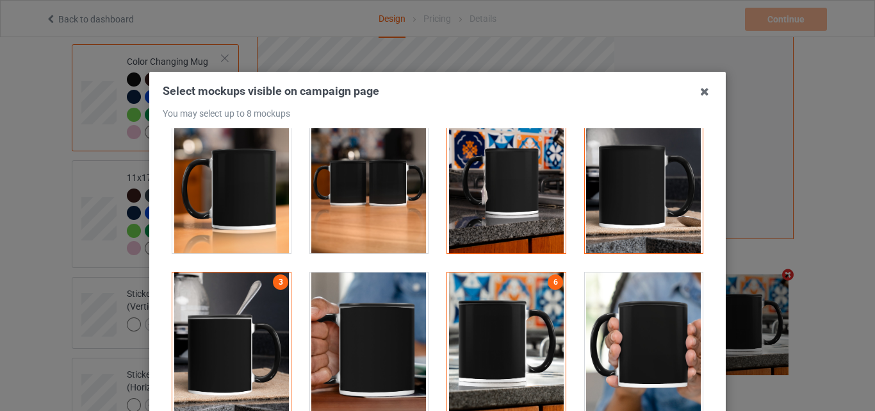
click at [399, 195] on div at bounding box center [369, 182] width 119 height 144
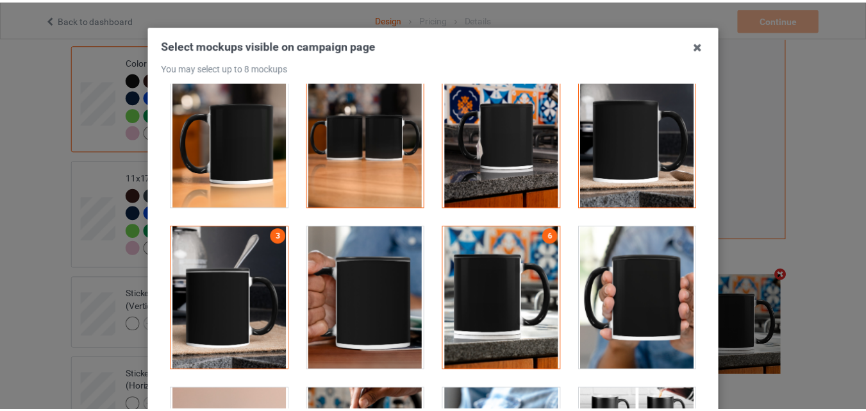
scroll to position [128, 0]
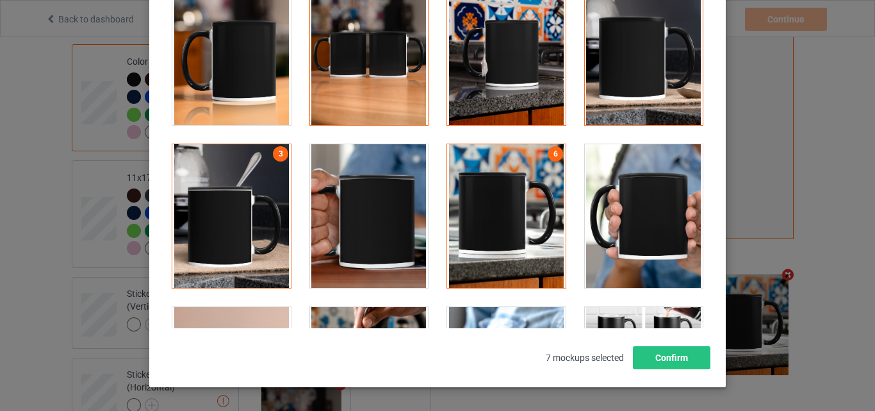
click at [252, 80] on div at bounding box center [231, 53] width 119 height 144
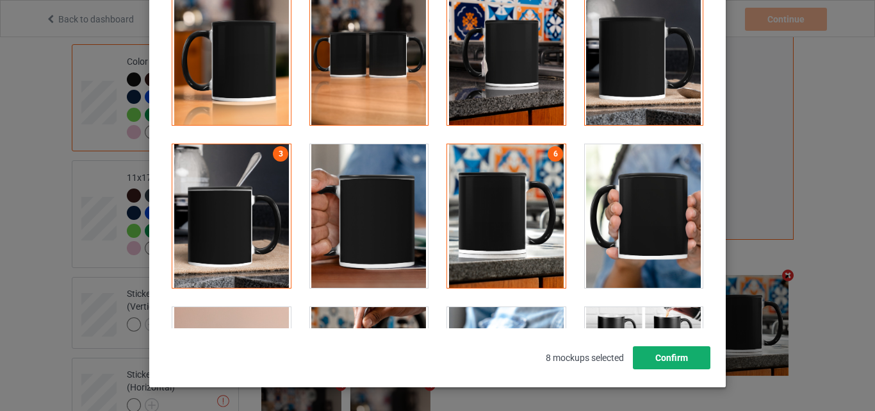
click at [668, 363] on button "Confirm" at bounding box center [672, 357] width 78 height 23
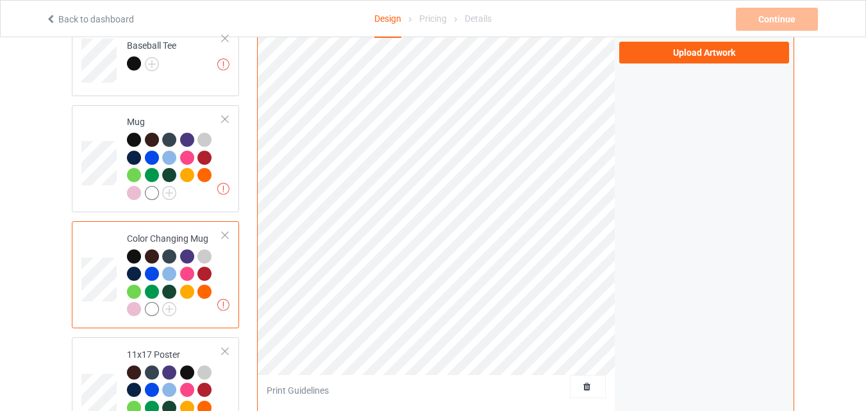
scroll to position [661, 0]
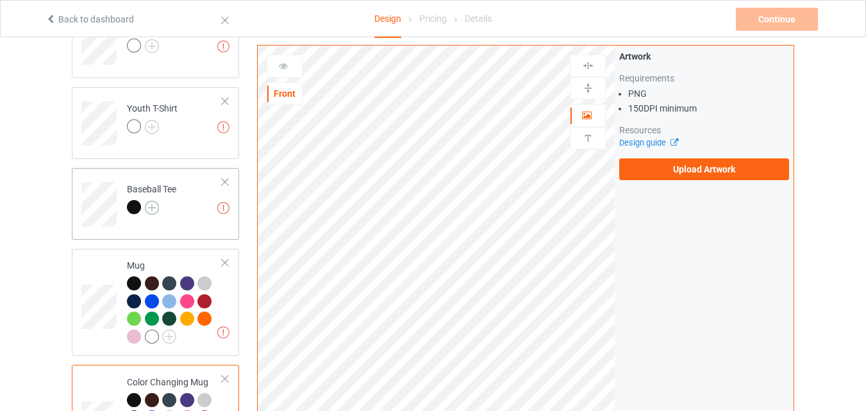
click at [152, 211] on img at bounding box center [152, 208] width 14 height 14
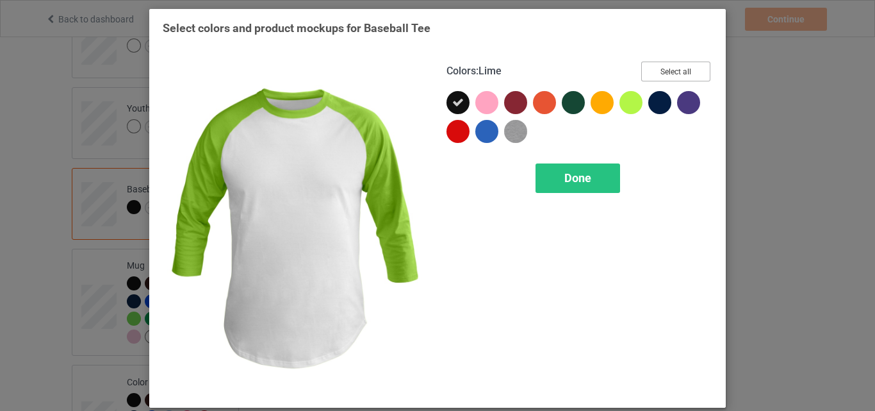
click at [654, 69] on button "Select all" at bounding box center [675, 72] width 69 height 20
click at [564, 187] on div "Done" at bounding box center [578, 177] width 85 height 29
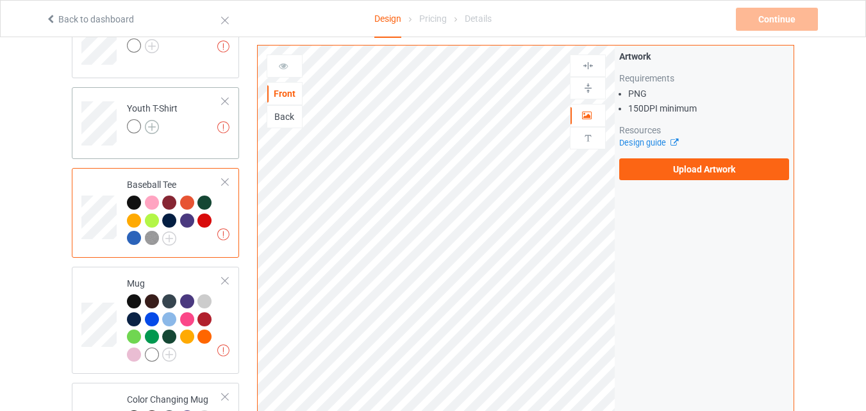
click at [158, 128] on img at bounding box center [152, 127] width 14 height 14
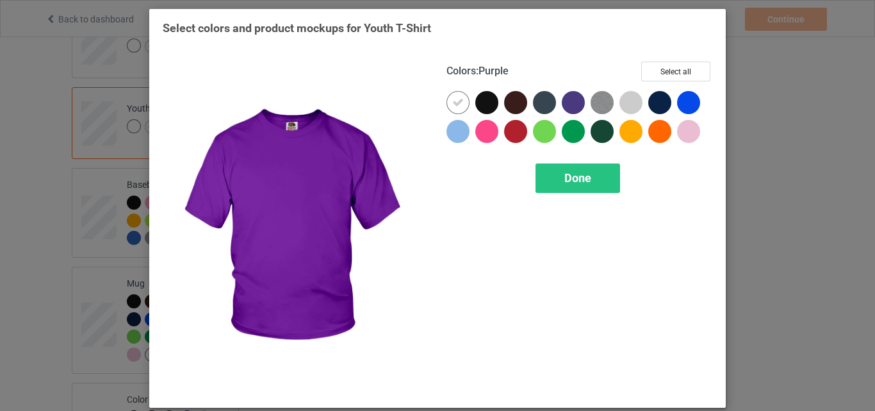
click at [706, 70] on div "Colors : Purple Select all" at bounding box center [580, 76] width 266 height 29
click at [681, 70] on button "Select all" at bounding box center [675, 72] width 69 height 20
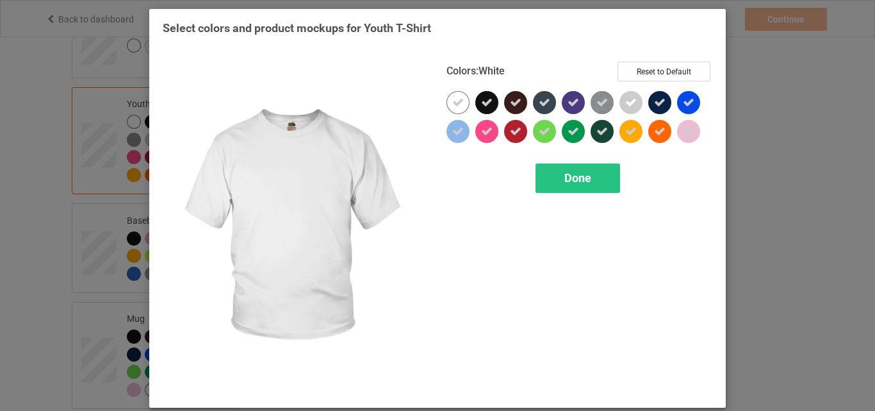
click at [452, 101] on icon at bounding box center [458, 103] width 12 height 12
click at [449, 101] on div at bounding box center [458, 102] width 23 height 23
click at [609, 176] on div "Done" at bounding box center [578, 177] width 85 height 29
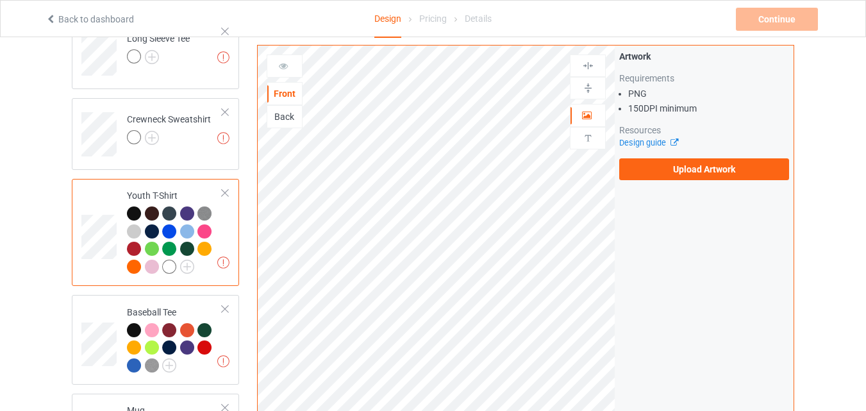
scroll to position [469, 0]
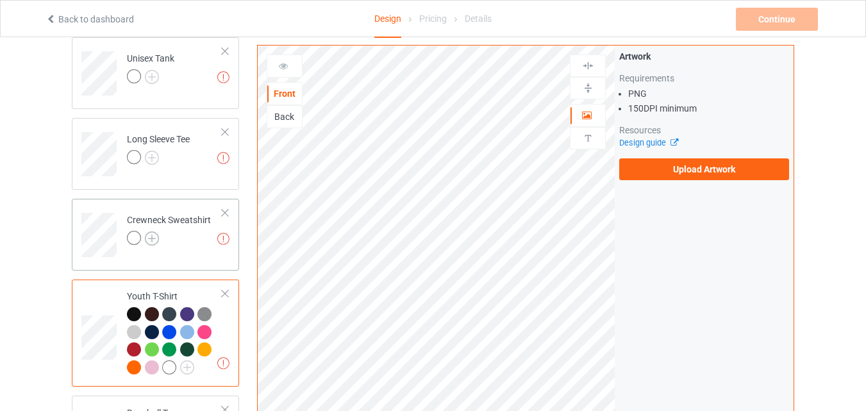
click at [153, 242] on img at bounding box center [152, 238] width 14 height 14
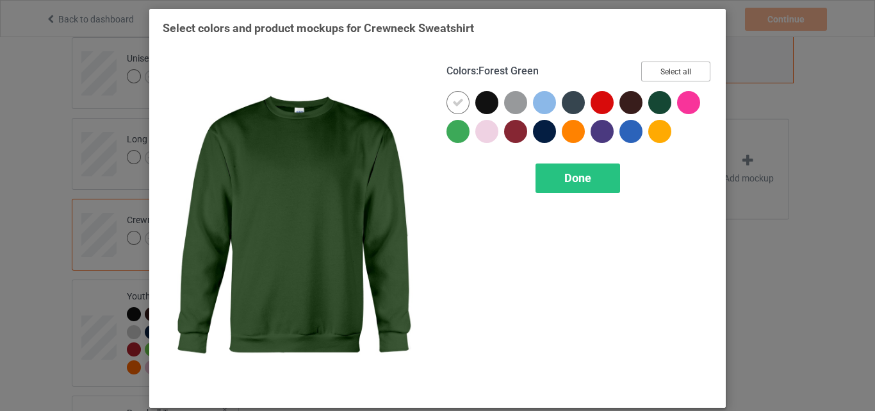
click at [690, 72] on button "Select all" at bounding box center [675, 72] width 69 height 20
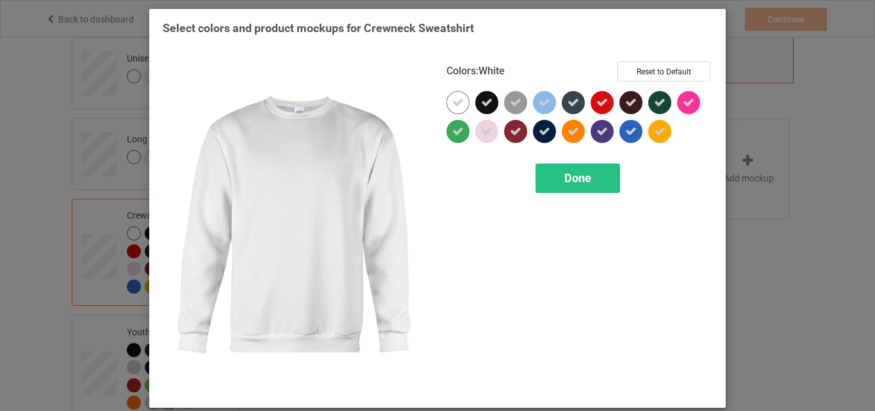
click at [450, 95] on div at bounding box center [458, 102] width 23 height 23
click at [566, 175] on span "Done" at bounding box center [577, 177] width 27 height 13
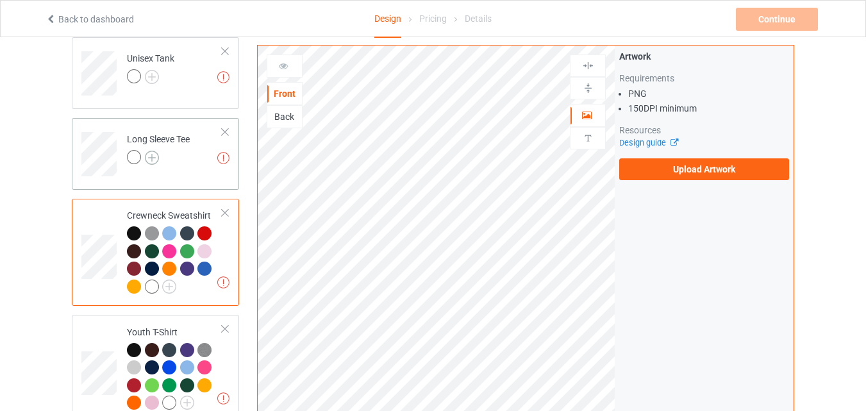
click at [149, 158] on img at bounding box center [152, 158] width 14 height 14
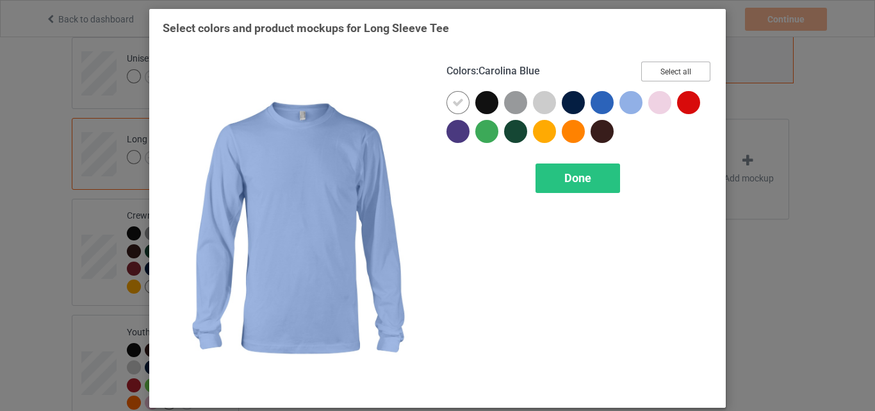
click at [670, 76] on button "Select all" at bounding box center [675, 72] width 69 height 20
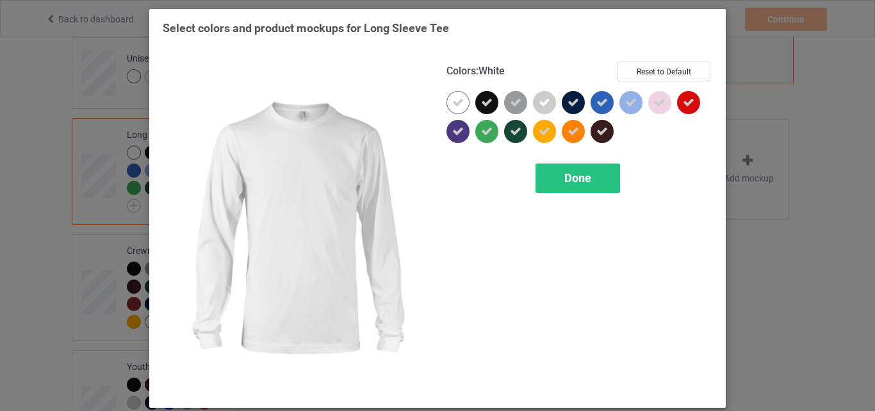
click at [454, 101] on icon at bounding box center [458, 103] width 12 height 12
click at [454, 101] on div at bounding box center [458, 102] width 23 height 23
click at [545, 177] on div "Done" at bounding box center [578, 177] width 85 height 29
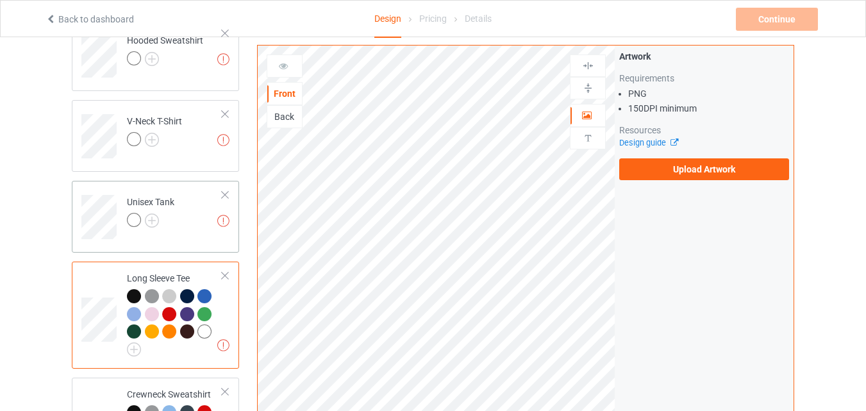
scroll to position [213, 0]
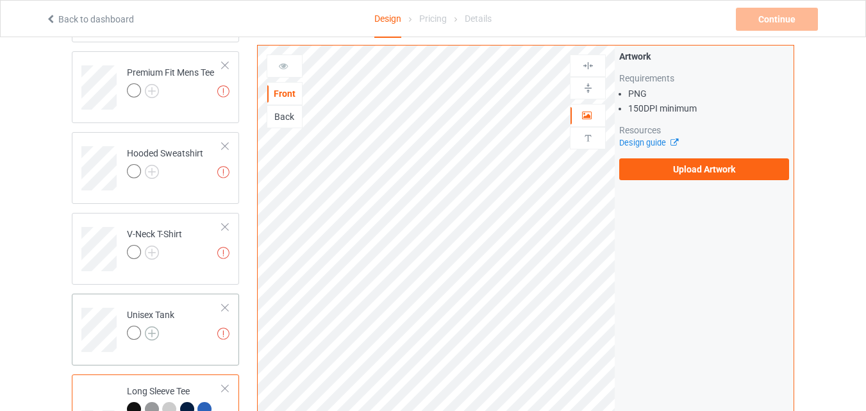
click at [153, 329] on img at bounding box center [152, 333] width 14 height 14
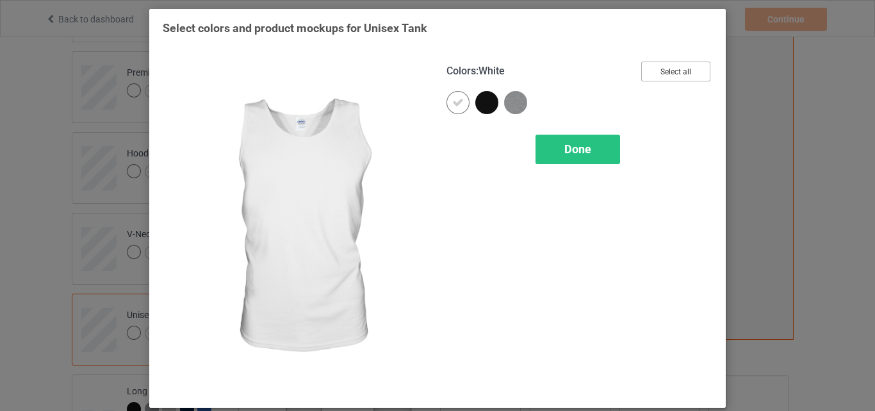
click at [664, 71] on button "Select all" at bounding box center [675, 72] width 69 height 20
click at [452, 102] on icon at bounding box center [458, 103] width 12 height 12
click at [450, 102] on div at bounding box center [458, 102] width 23 height 23
click at [564, 152] on span "Done" at bounding box center [577, 148] width 27 height 13
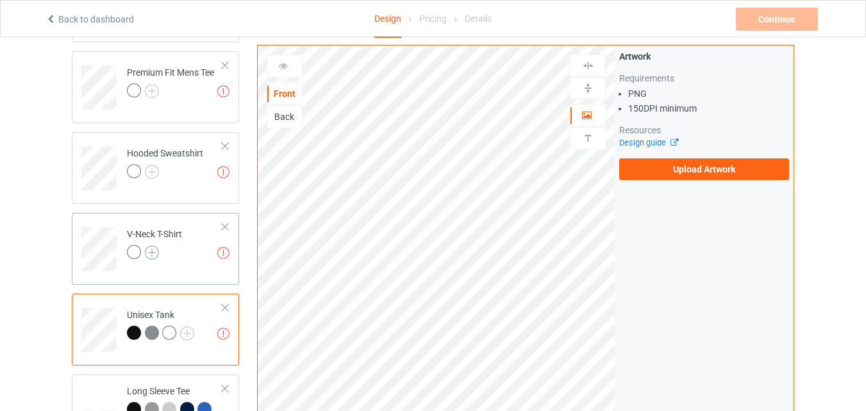
click at [155, 254] on img at bounding box center [152, 252] width 14 height 14
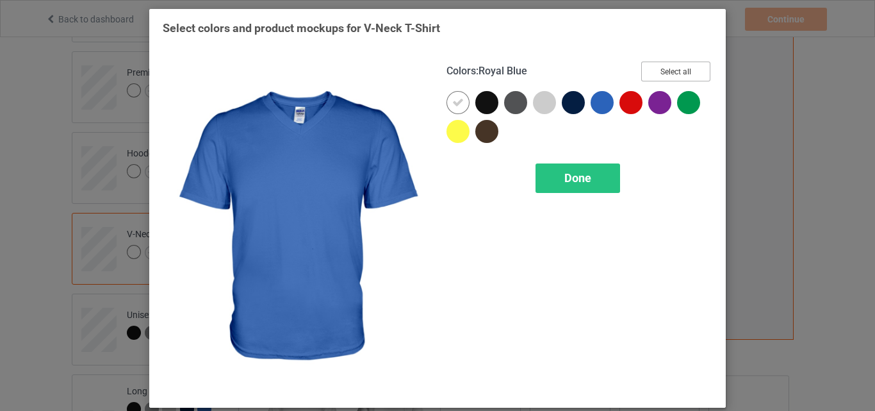
click at [653, 68] on button "Select all" at bounding box center [675, 72] width 69 height 20
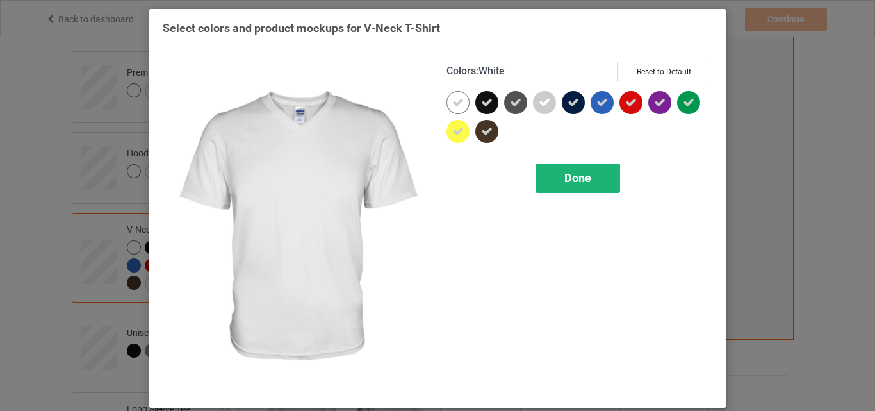
click at [452, 98] on icon at bounding box center [458, 103] width 12 height 12
click at [450, 98] on div at bounding box center [458, 102] width 23 height 23
click at [550, 178] on div "Done" at bounding box center [578, 177] width 85 height 29
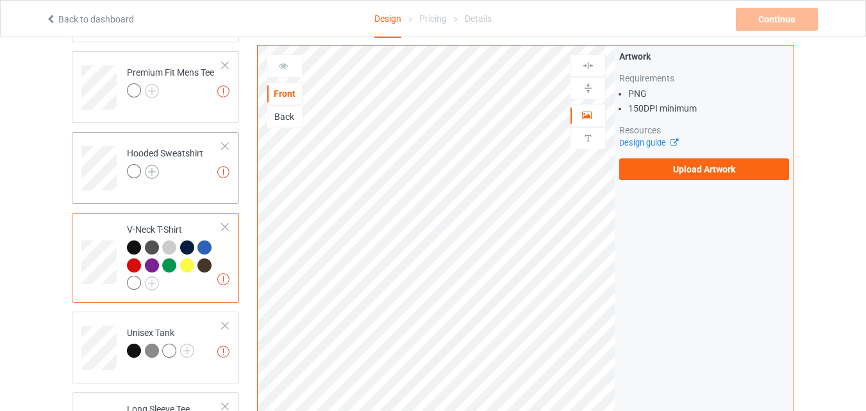
click at [156, 170] on img at bounding box center [152, 172] width 14 height 14
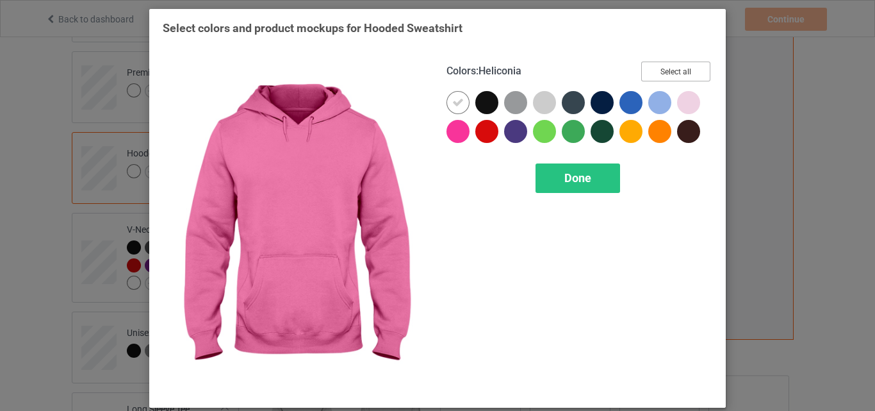
click at [643, 72] on button "Select all" at bounding box center [675, 72] width 69 height 20
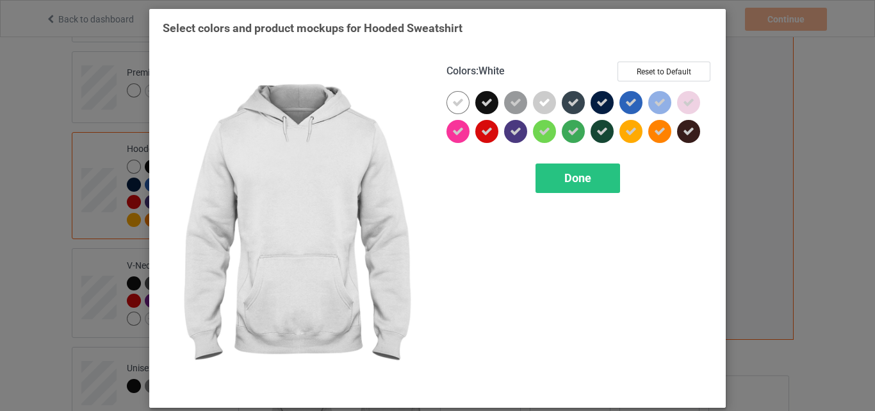
click at [457, 95] on div at bounding box center [458, 102] width 23 height 23
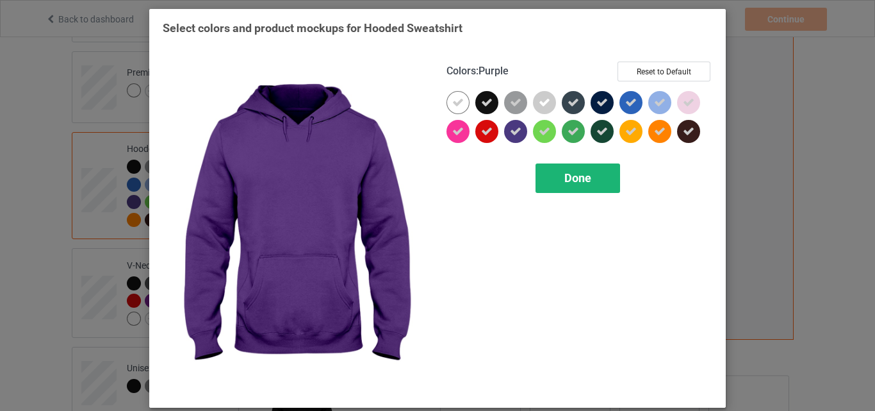
click at [549, 168] on div "Done" at bounding box center [578, 177] width 85 height 29
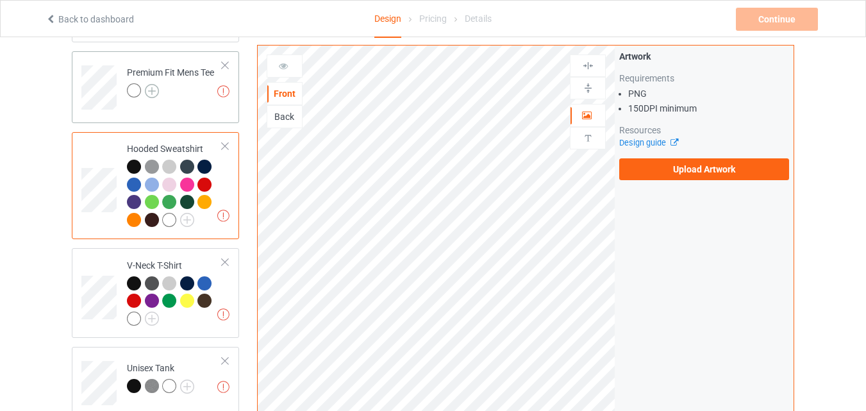
click at [155, 92] on img at bounding box center [152, 91] width 14 height 14
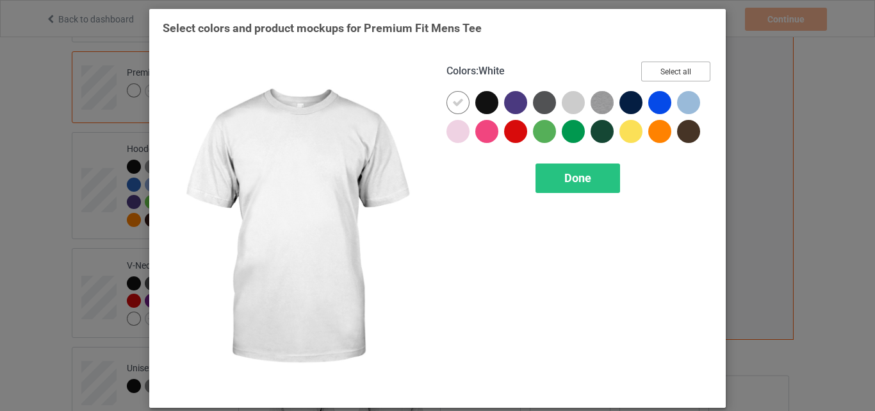
click at [655, 70] on button "Select all" at bounding box center [675, 72] width 69 height 20
click at [459, 102] on icon at bounding box center [458, 103] width 12 height 12
click at [459, 102] on div at bounding box center [458, 102] width 23 height 23
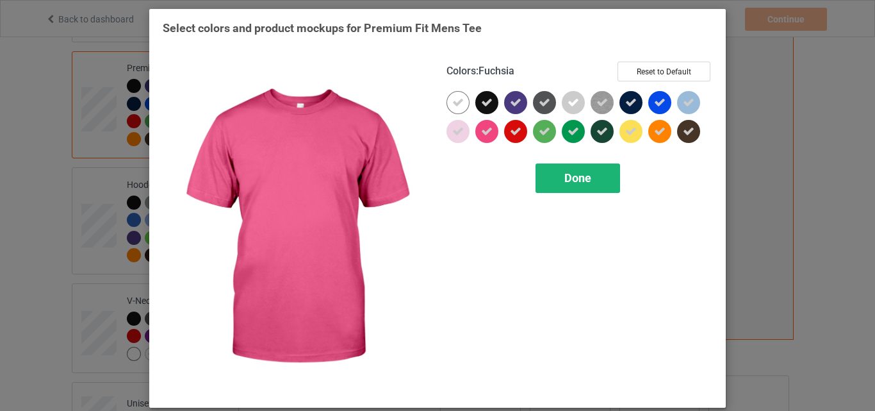
click at [572, 175] on span "Done" at bounding box center [577, 177] width 27 height 13
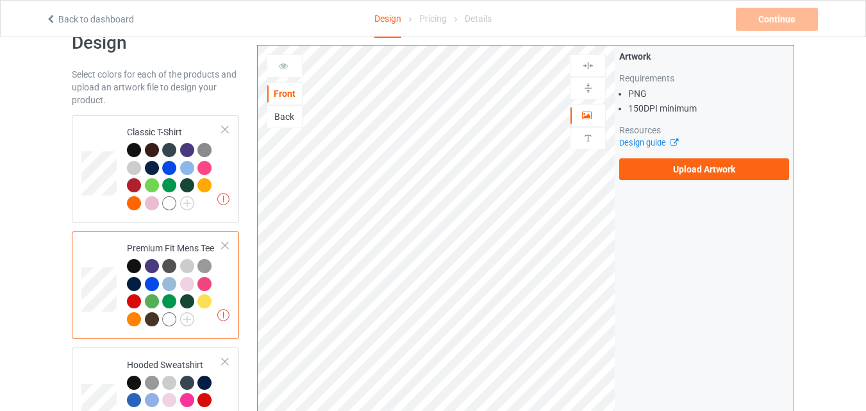
scroll to position [21, 0]
